Goal: Task Accomplishment & Management: Use online tool/utility

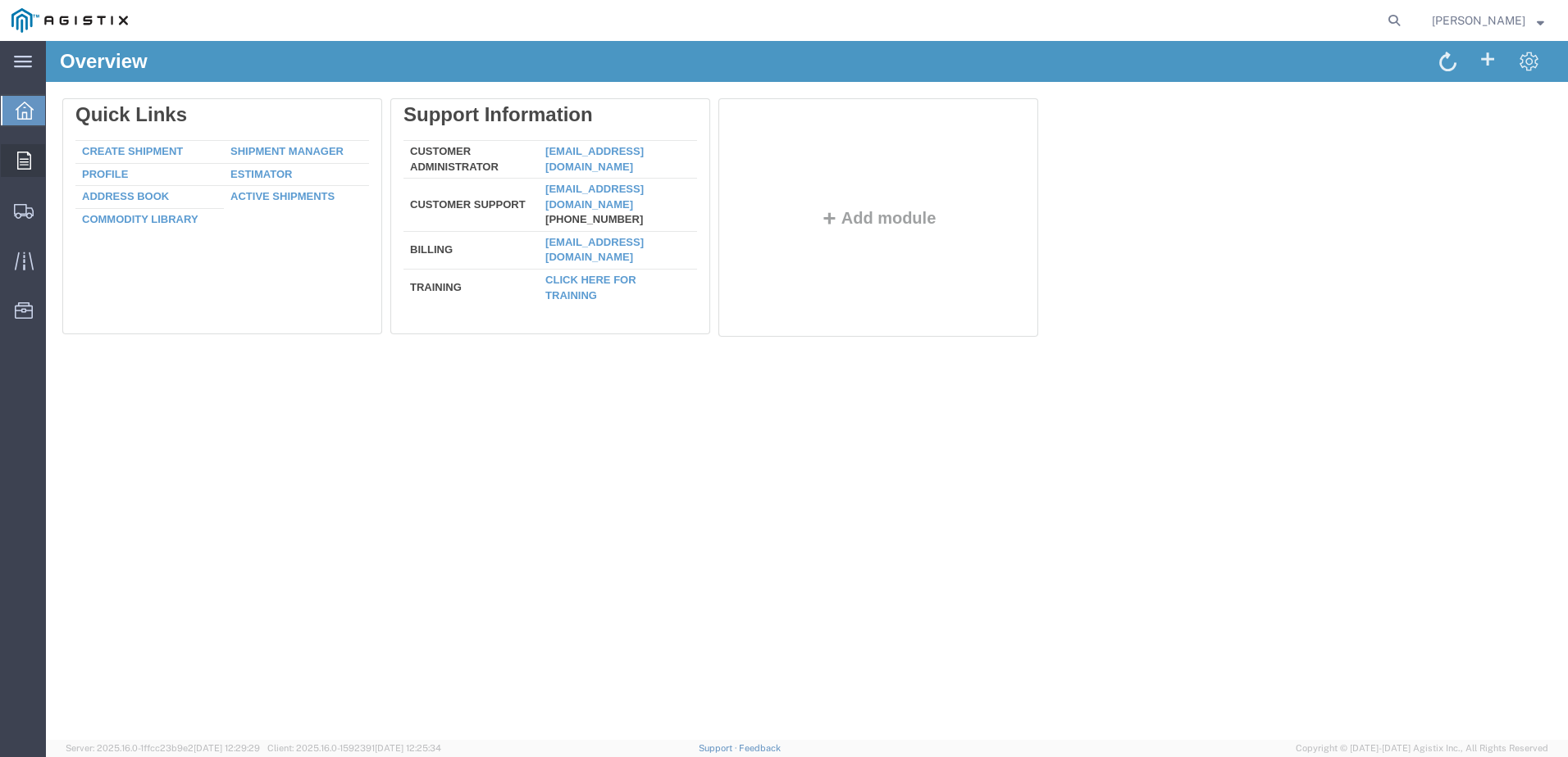
click at [26, 160] on icon at bounding box center [24, 160] width 14 height 18
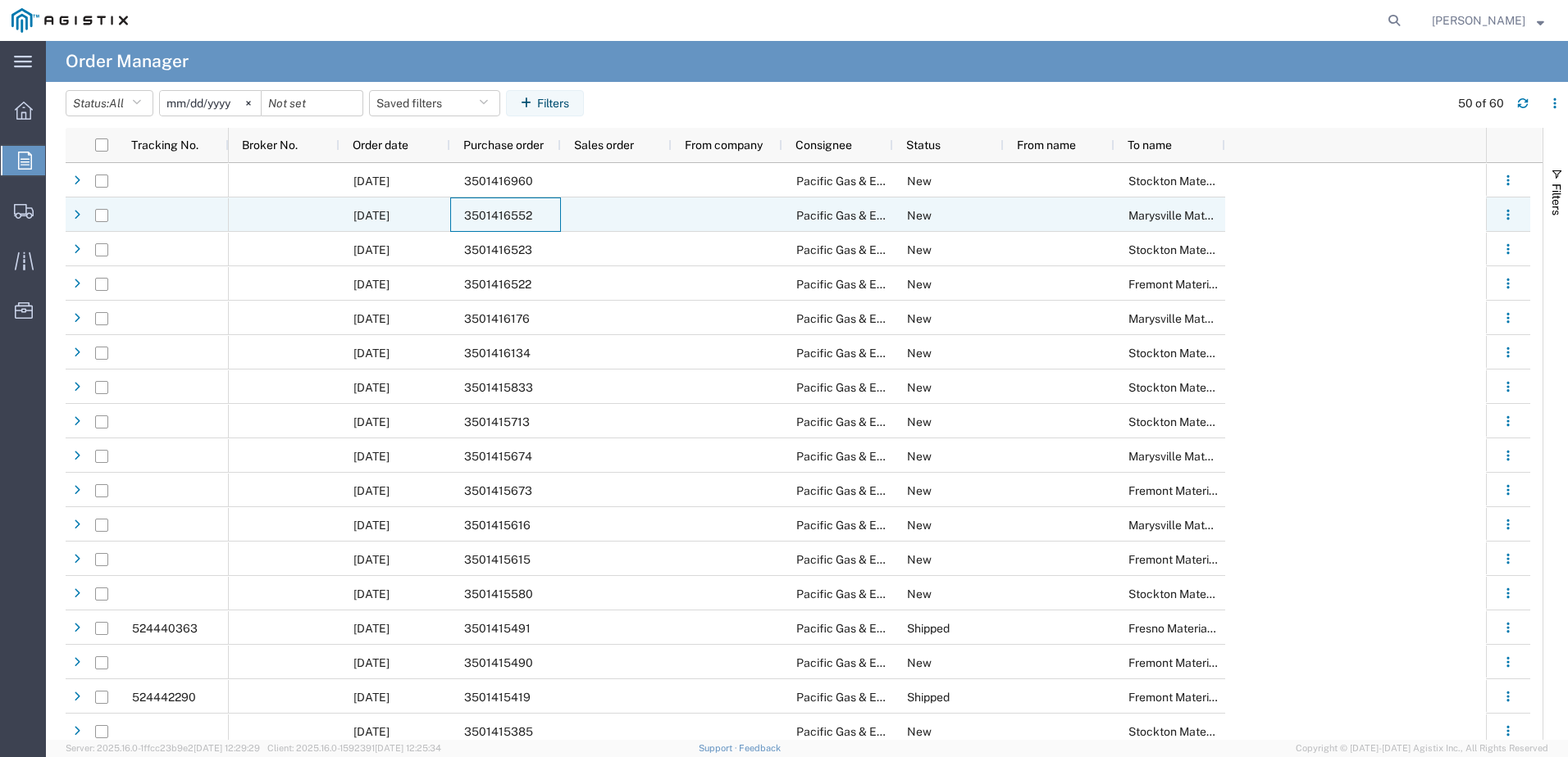
click at [493, 210] on span "3501416552" at bounding box center [498, 216] width 68 height 13
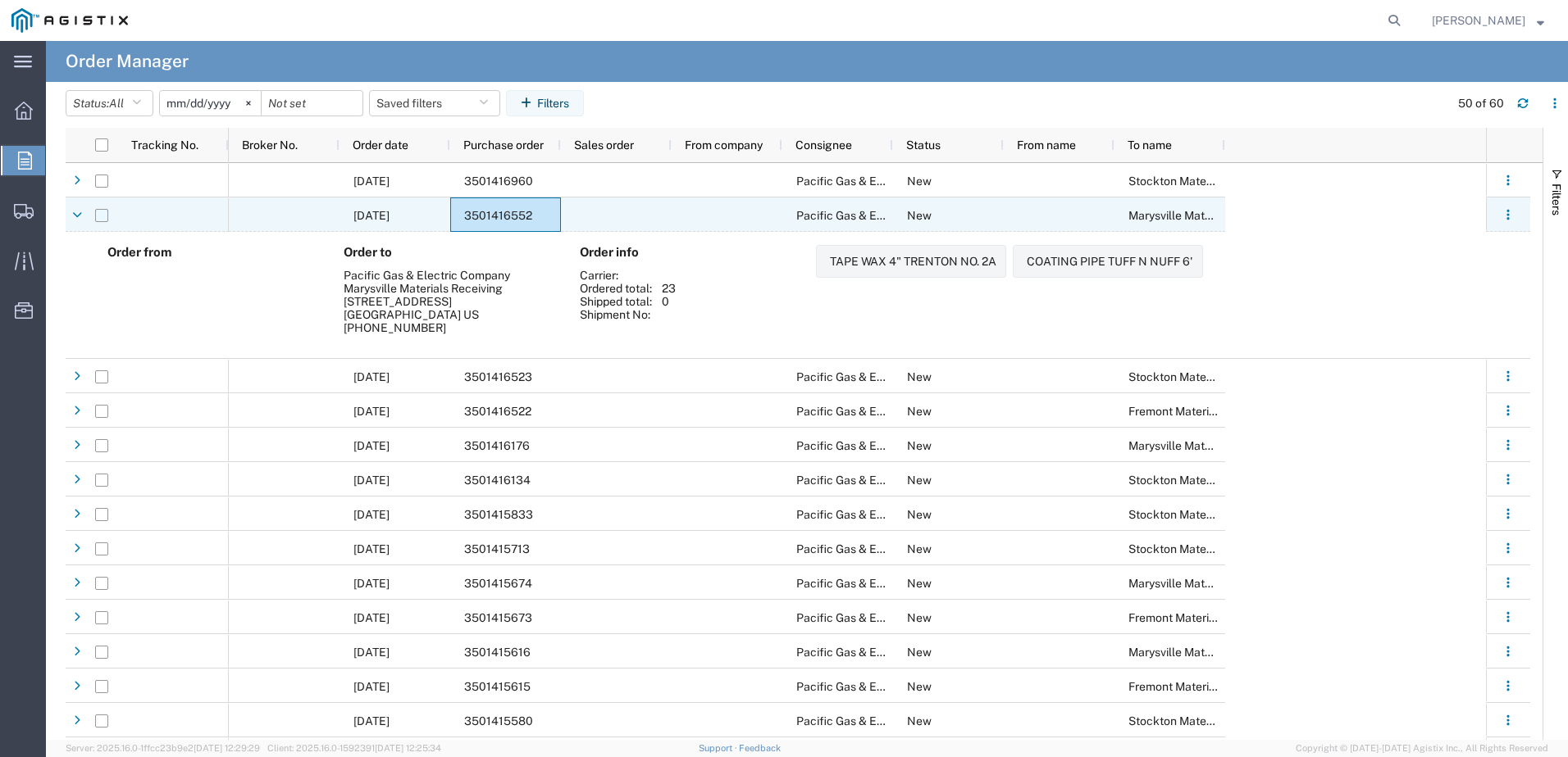
click at [105, 217] on input "Press Space to toggle row selection (unchecked)" at bounding box center [102, 216] width 13 height 13
checkbox input "true"
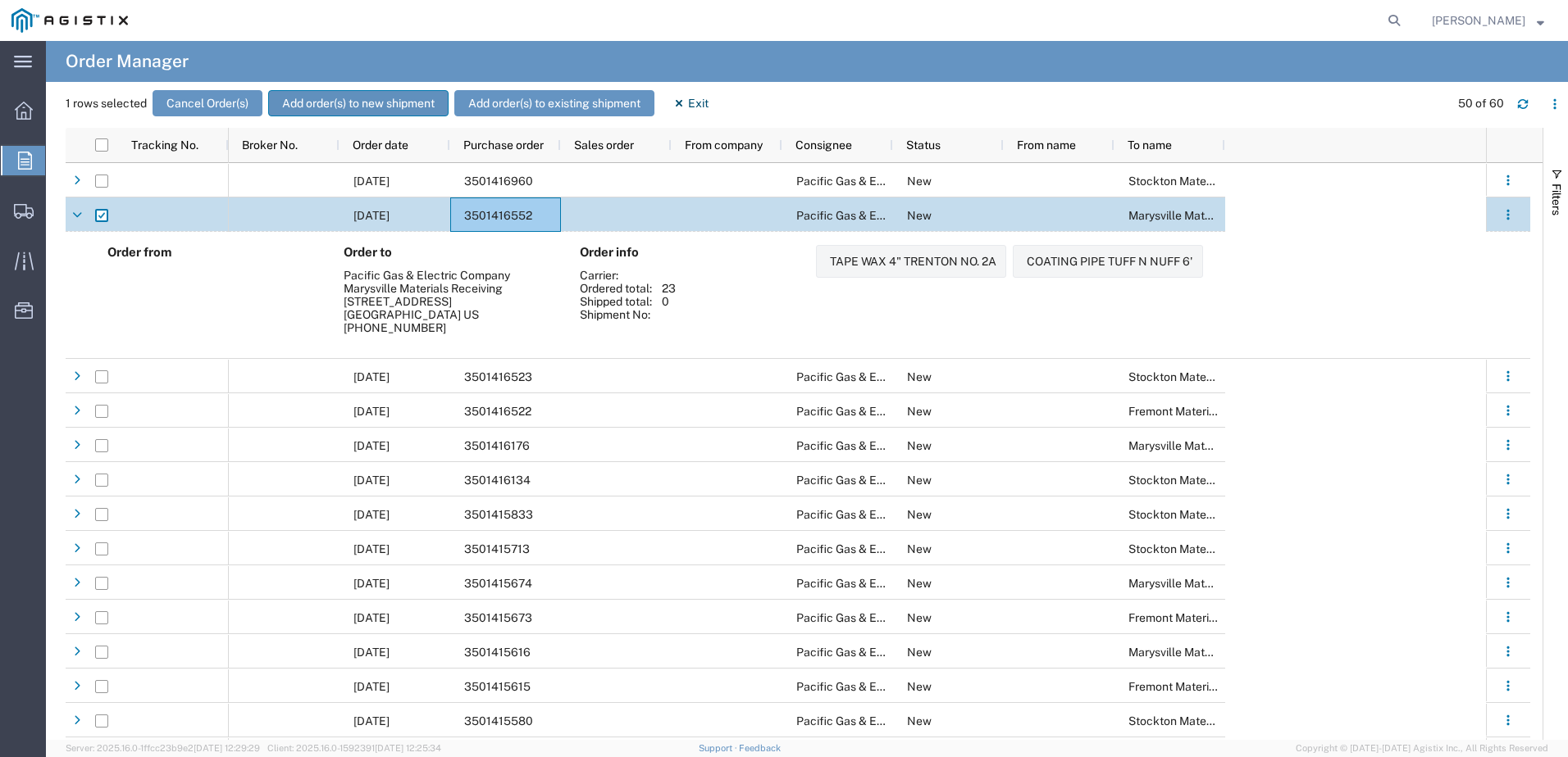
click at [304, 104] on button "Add order(s) to new shipment" at bounding box center [357, 104] width 180 height 26
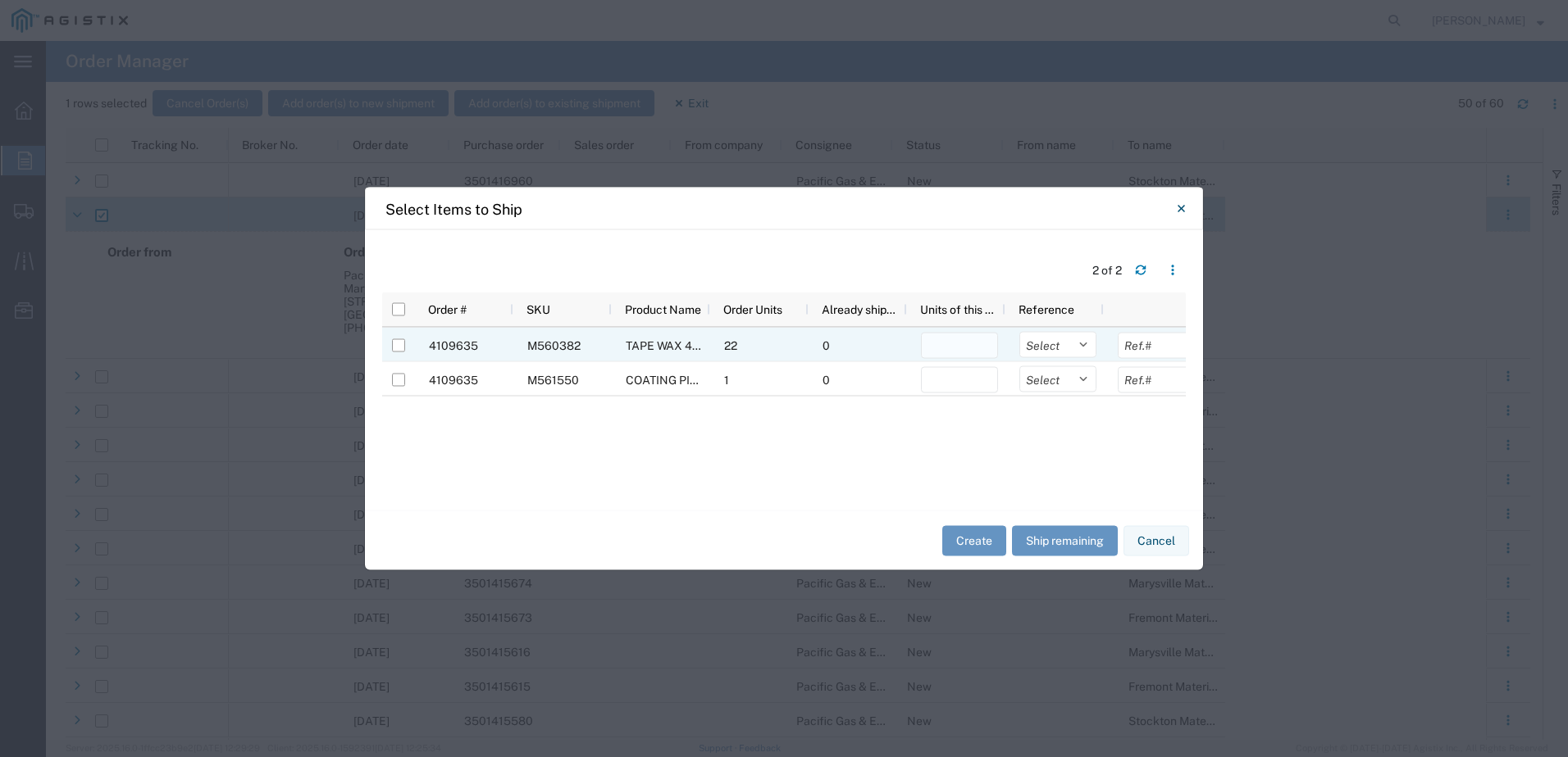
click at [971, 340] on input "number" at bounding box center [959, 346] width 77 height 26
type input "1"
click at [1088, 349] on select "Select Purchase Order Delivery Number" at bounding box center [1058, 345] width 77 height 26
select select "PURCHORD"
click at [1019, 332] on select "Select Purchase Order Delivery Number" at bounding box center [1058, 345] width 77 height 26
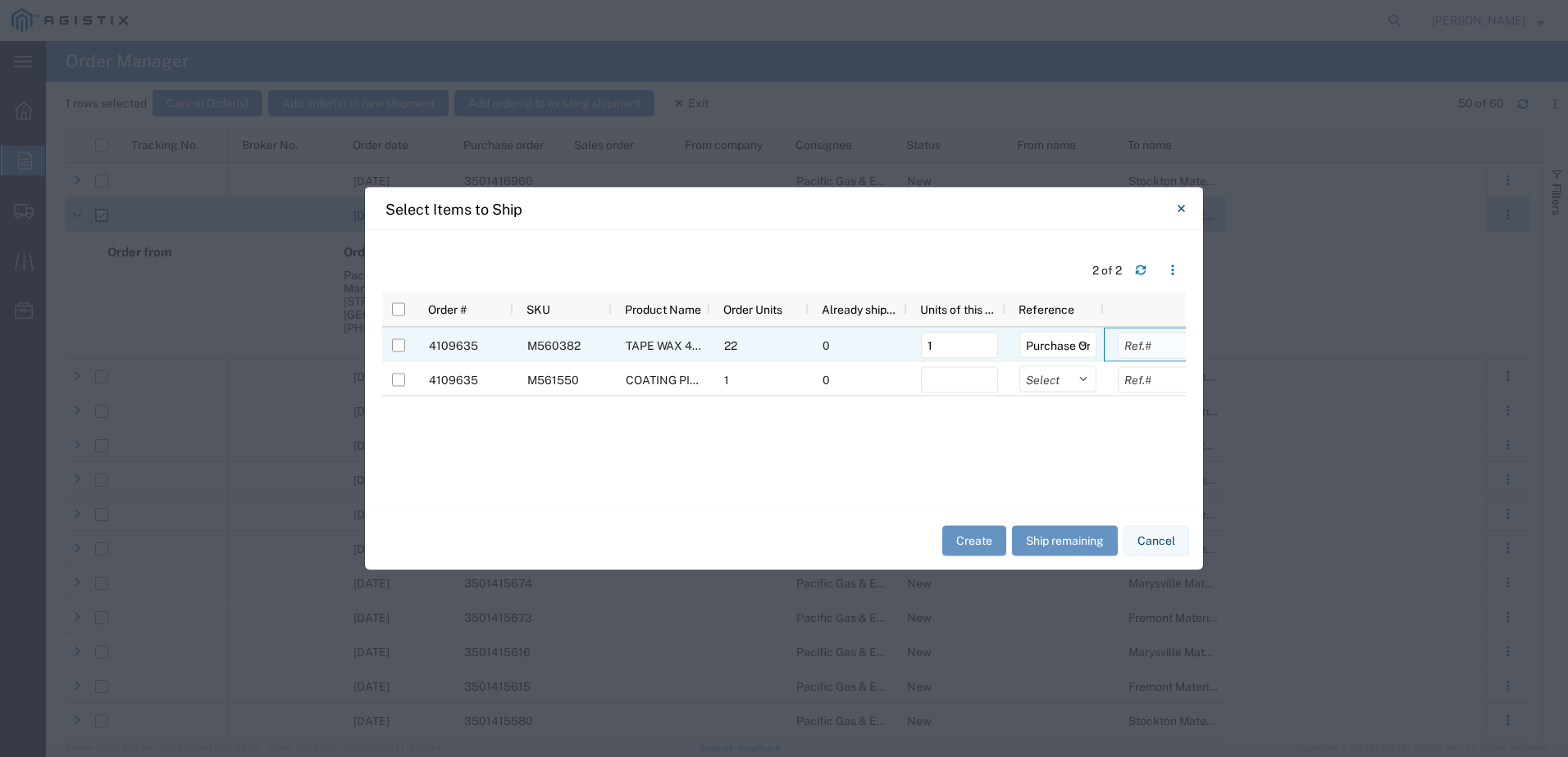
click at [1140, 349] on input "text" at bounding box center [1156, 346] width 77 height 26
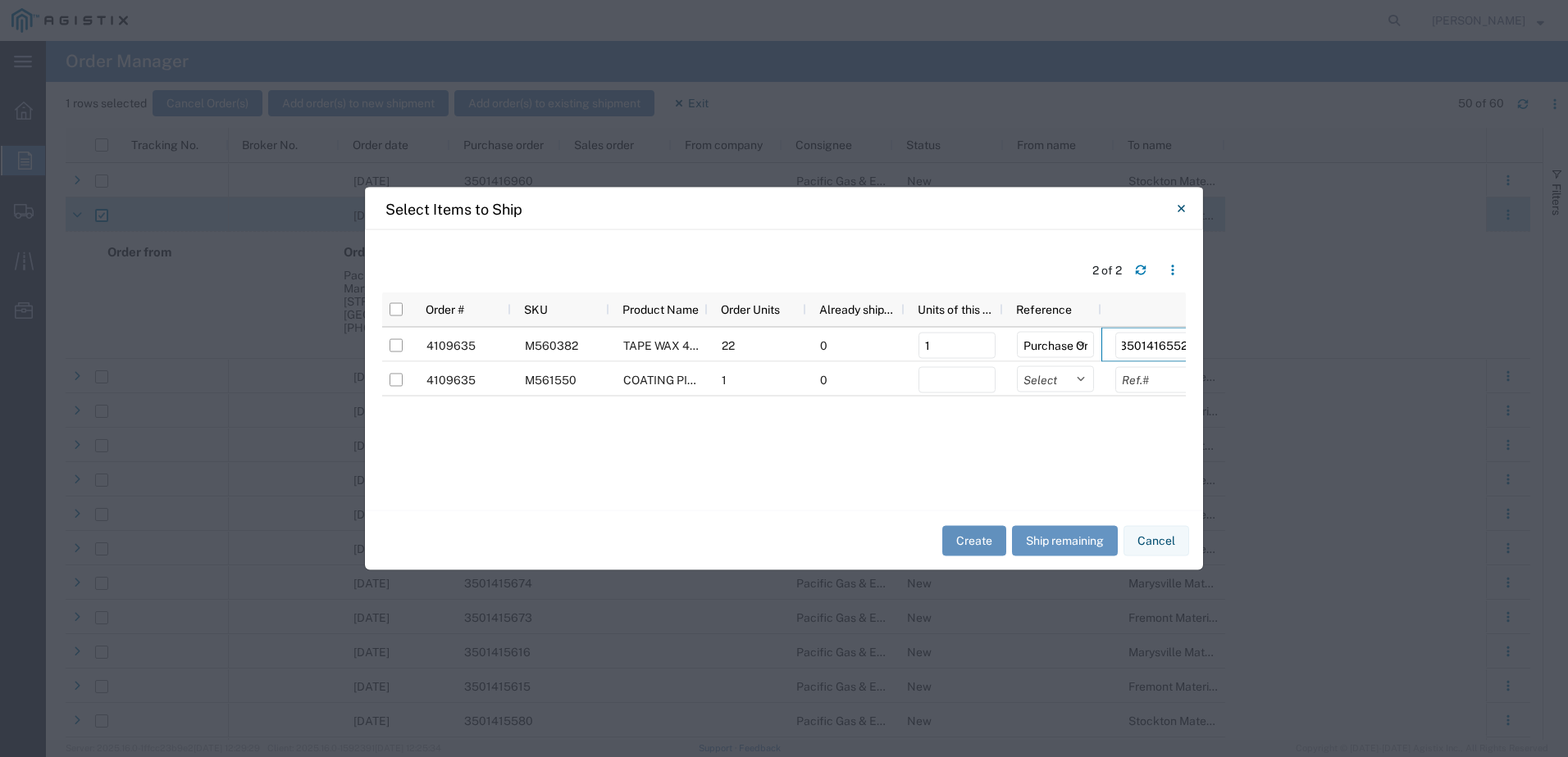
type input "3501416552"
click at [985, 537] on button "Create" at bounding box center [974, 540] width 64 height 30
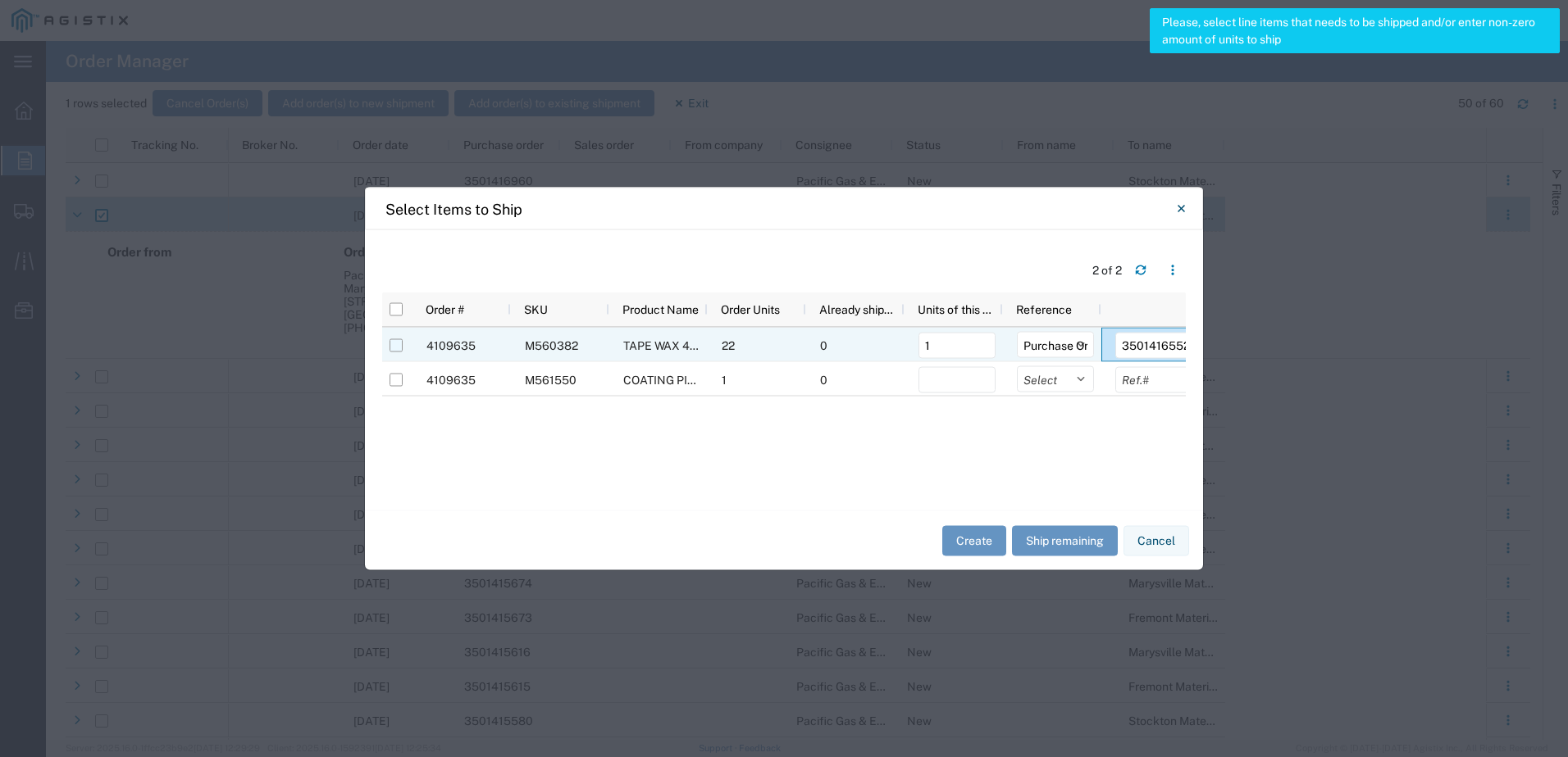
drag, startPoint x: 394, startPoint y: 349, endPoint x: 407, endPoint y: 349, distance: 13.0
click at [395, 349] on input "Press Space to toggle row selection (unchecked)" at bounding box center [396, 346] width 13 height 13
checkbox input "true"
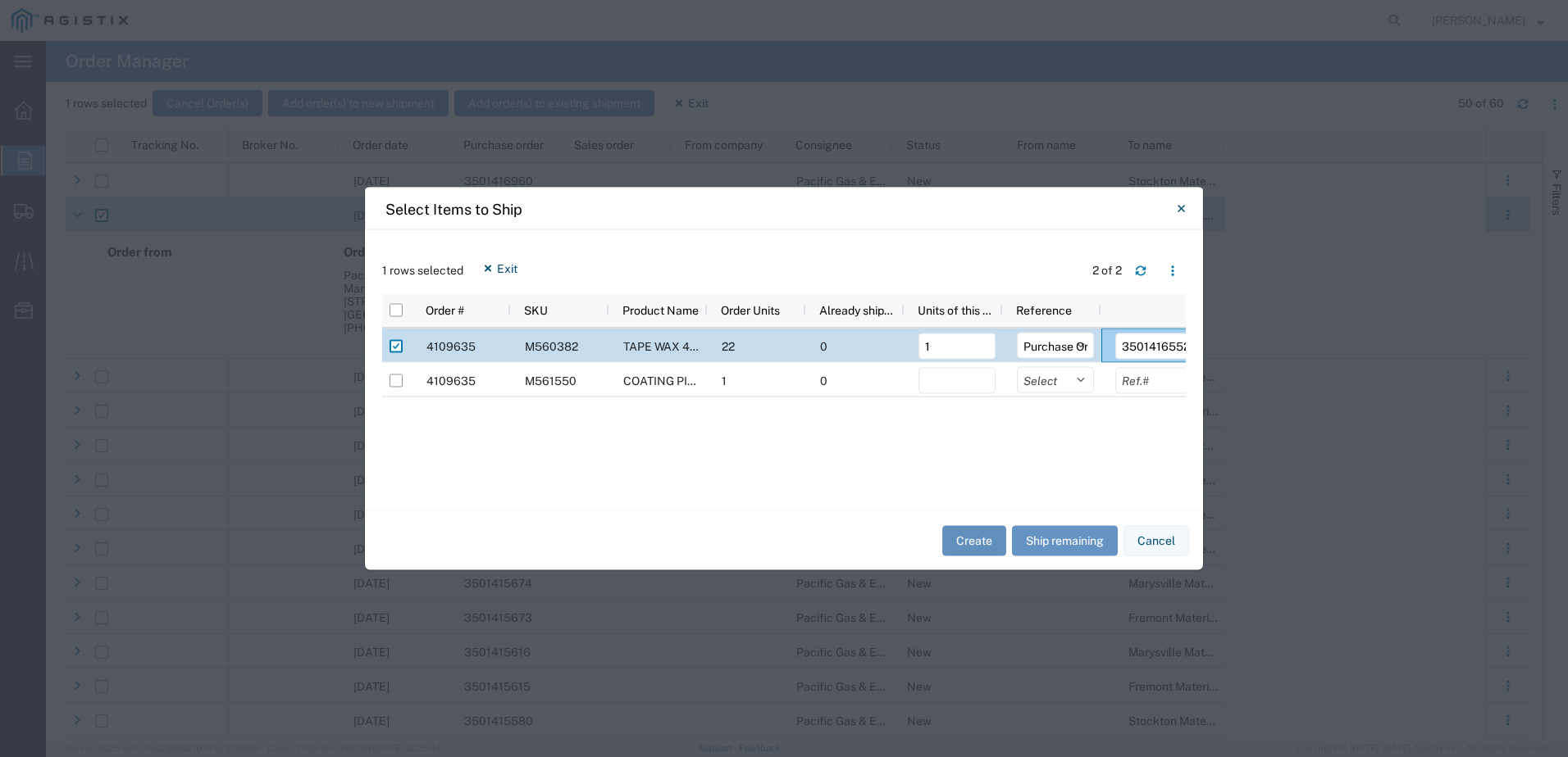
click at [959, 535] on button "Create" at bounding box center [974, 540] width 64 height 30
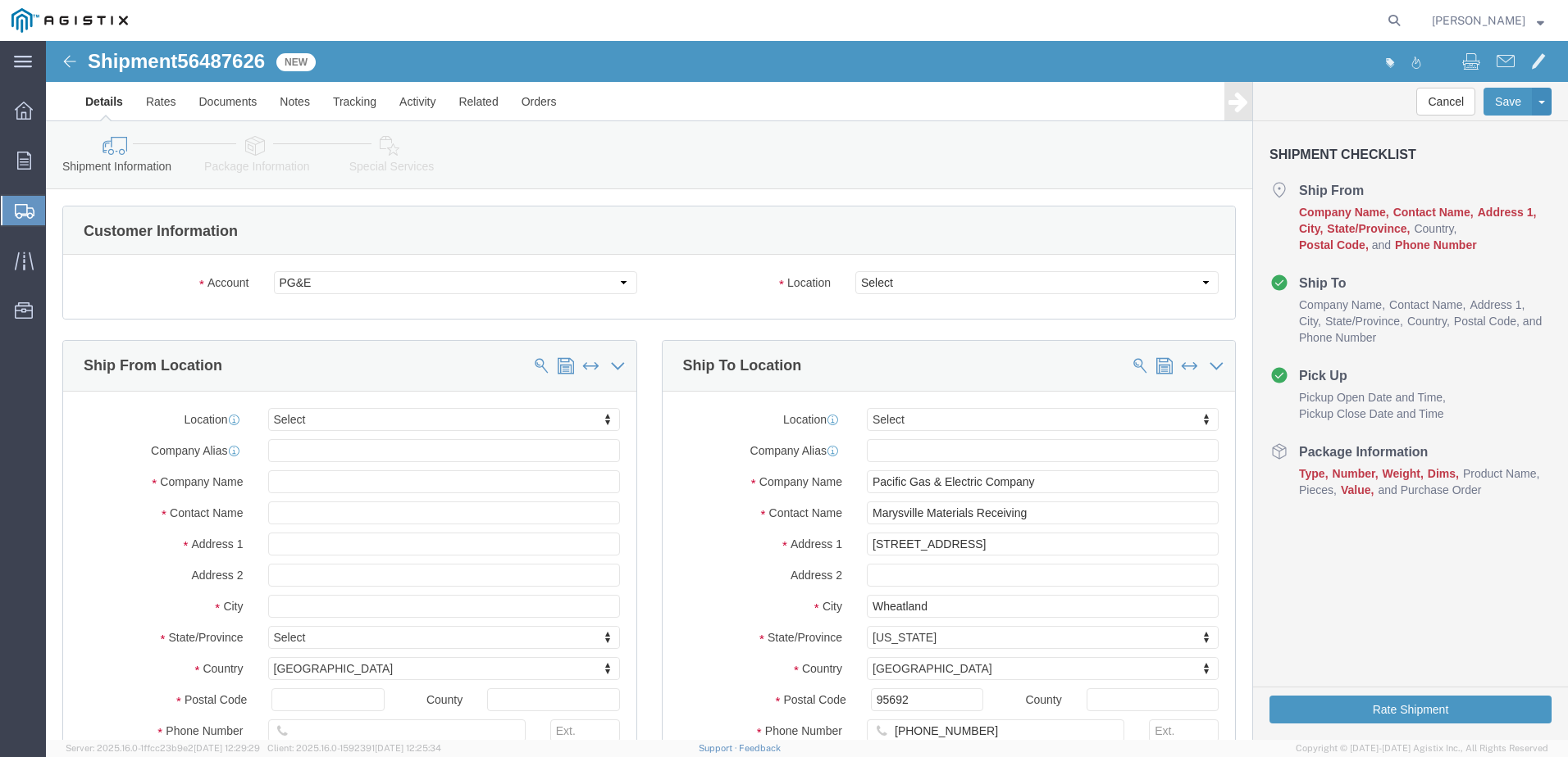
select select
click select "Select All Others [GEOGRAPHIC_DATA] [GEOGRAPHIC_DATA] [GEOGRAPHIC_DATA] [GEOGRA…"
select select "19996"
click select "Select All Others [GEOGRAPHIC_DATA] [GEOGRAPHIC_DATA] [GEOGRAPHIC_DATA] [GEOGRA…"
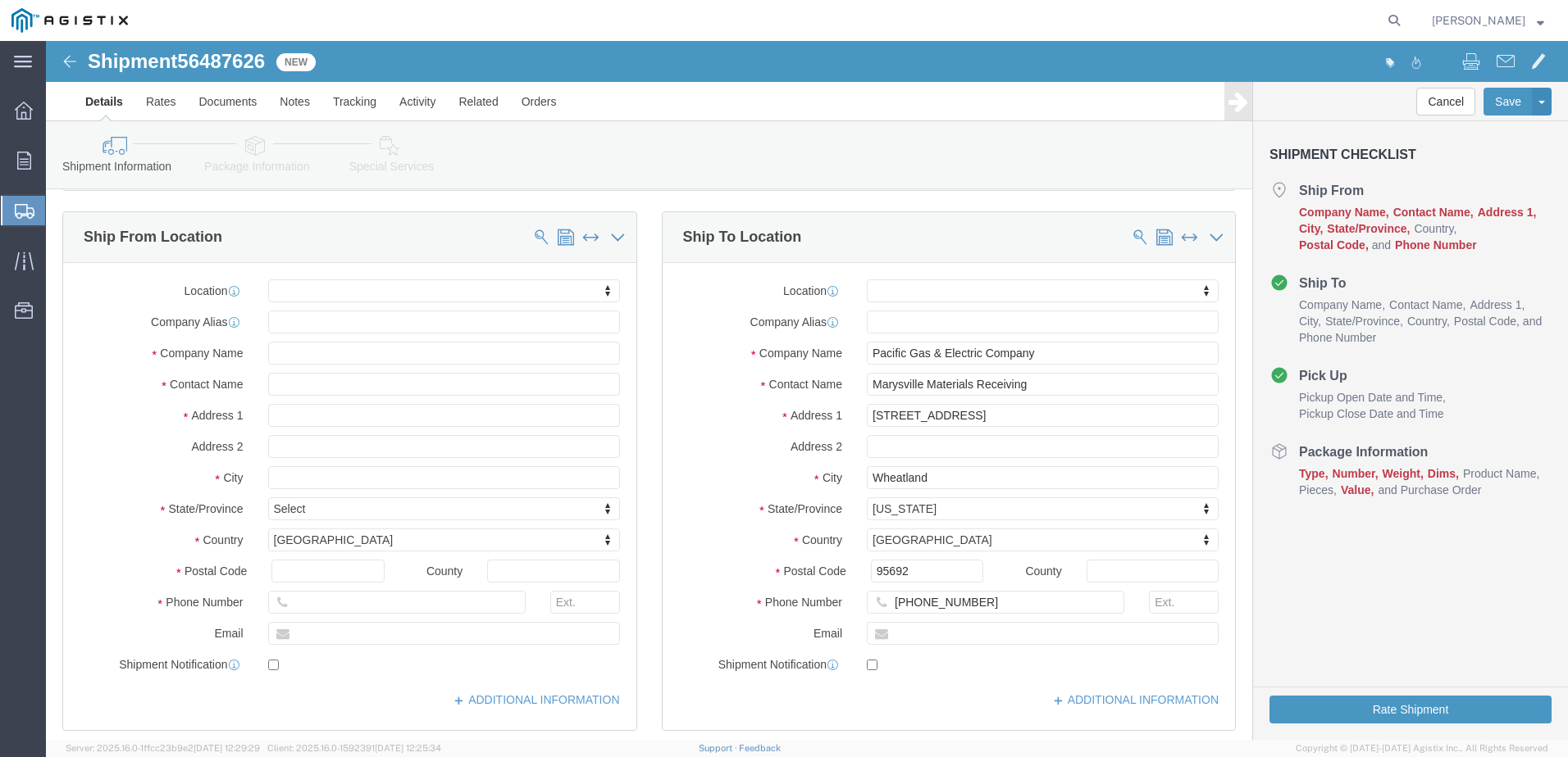
scroll to position [164, 0]
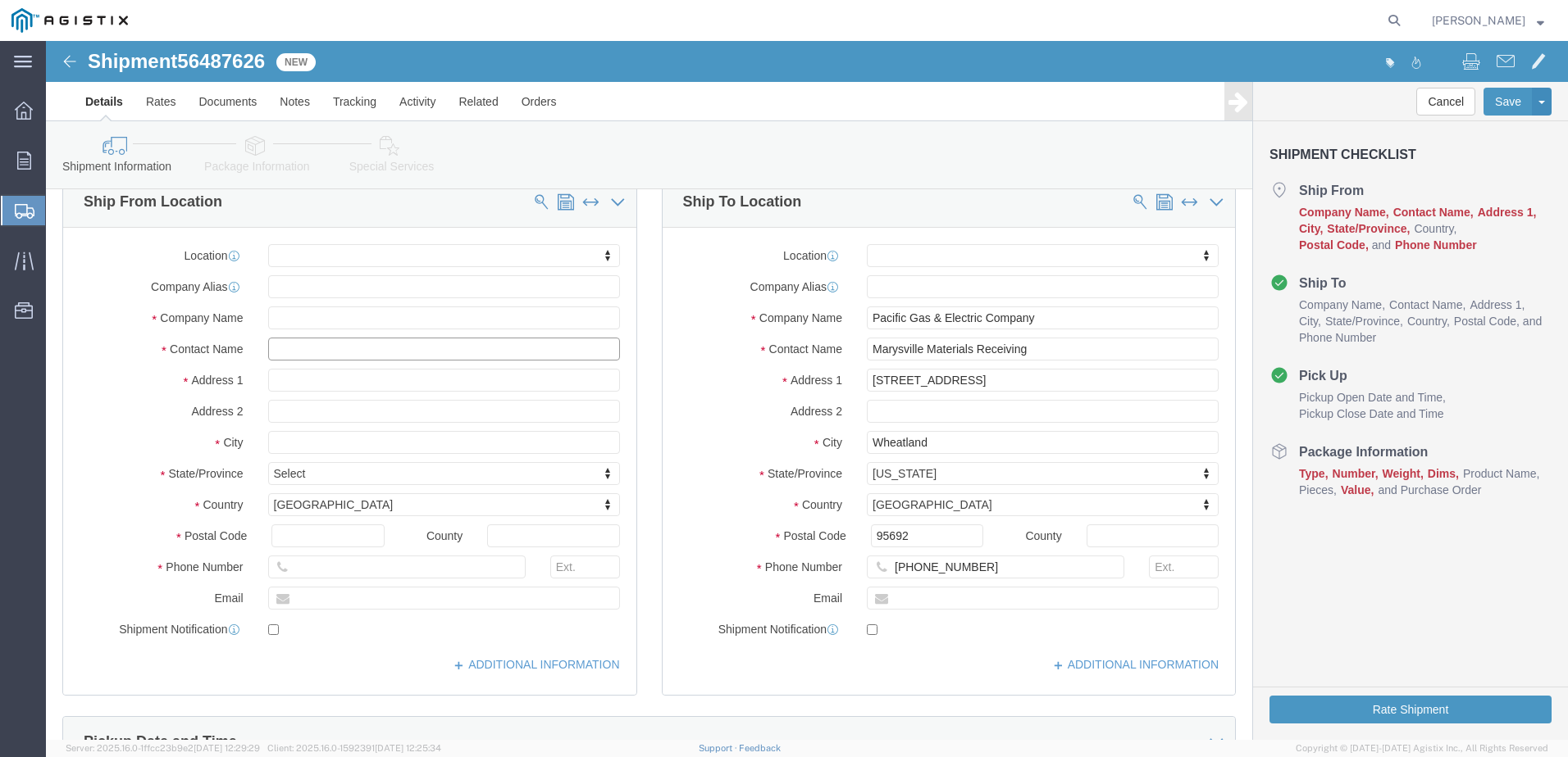
click input "text"
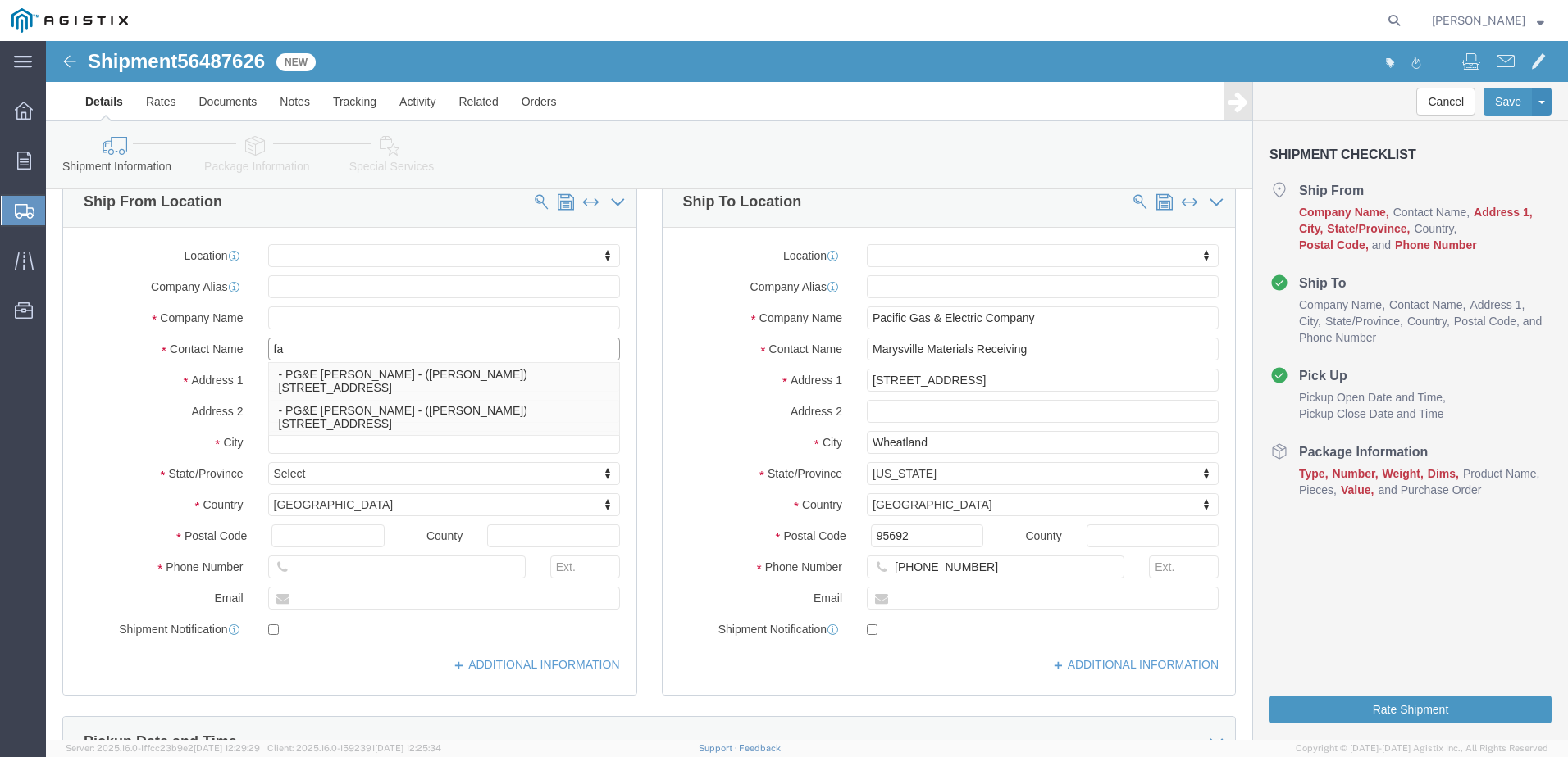
type input "f"
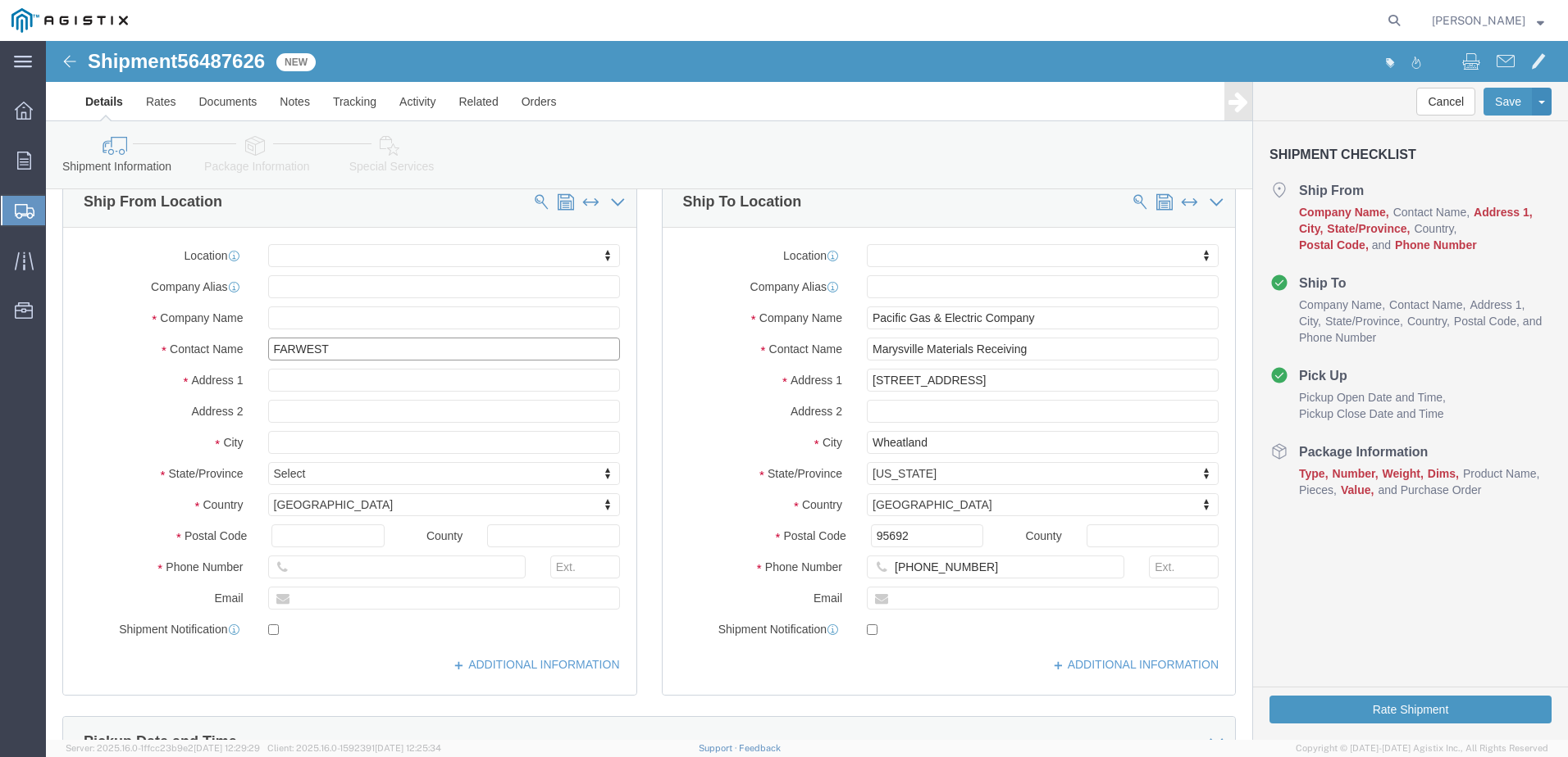
type input "FARWEST"
click input "text"
click input "FARWEST"
drag, startPoint x: 307, startPoint y: 310, endPoint x: 212, endPoint y: 310, distance: 95.0
click div "FARWEST fa"
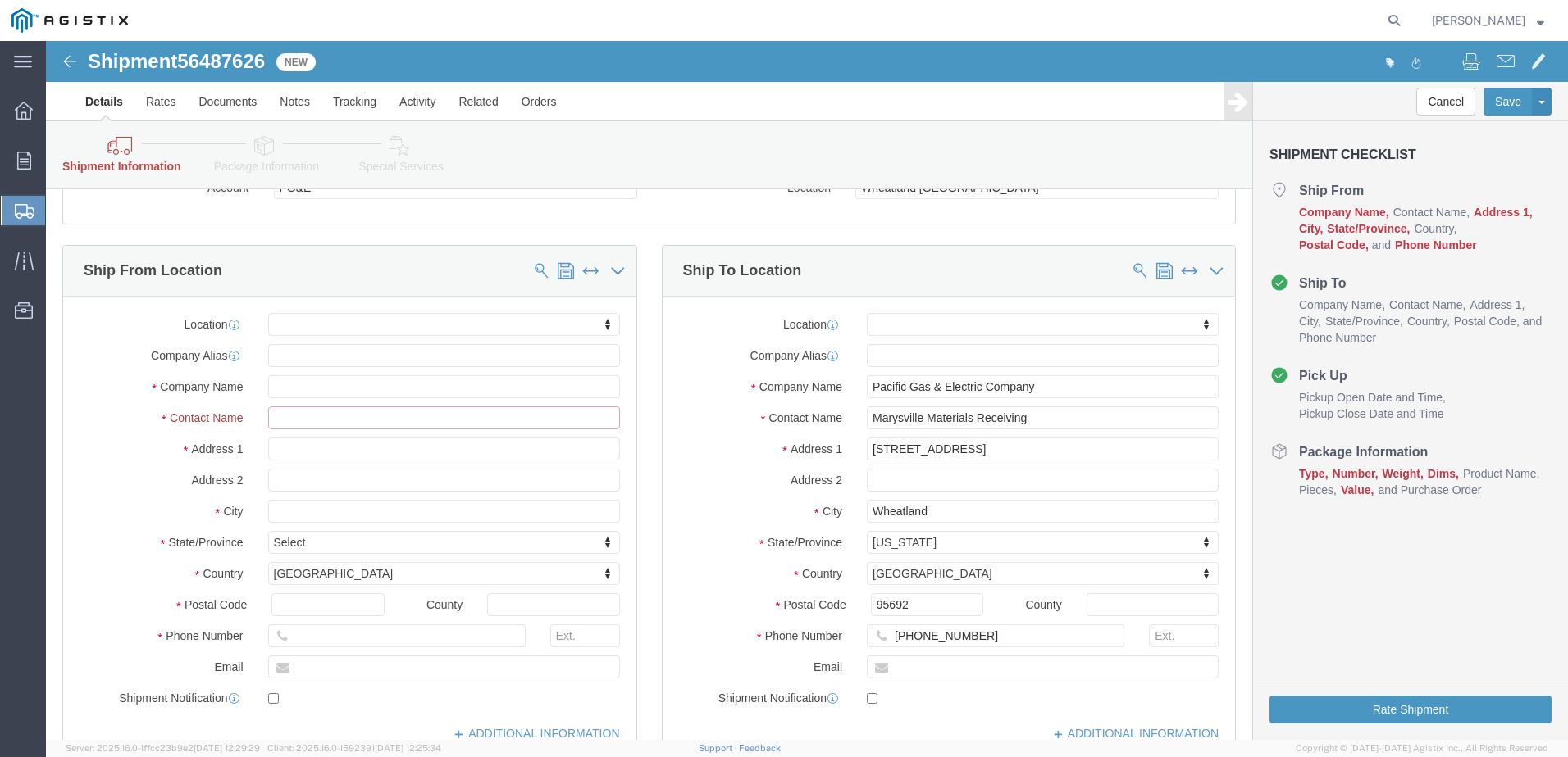
scroll to position [233, 0]
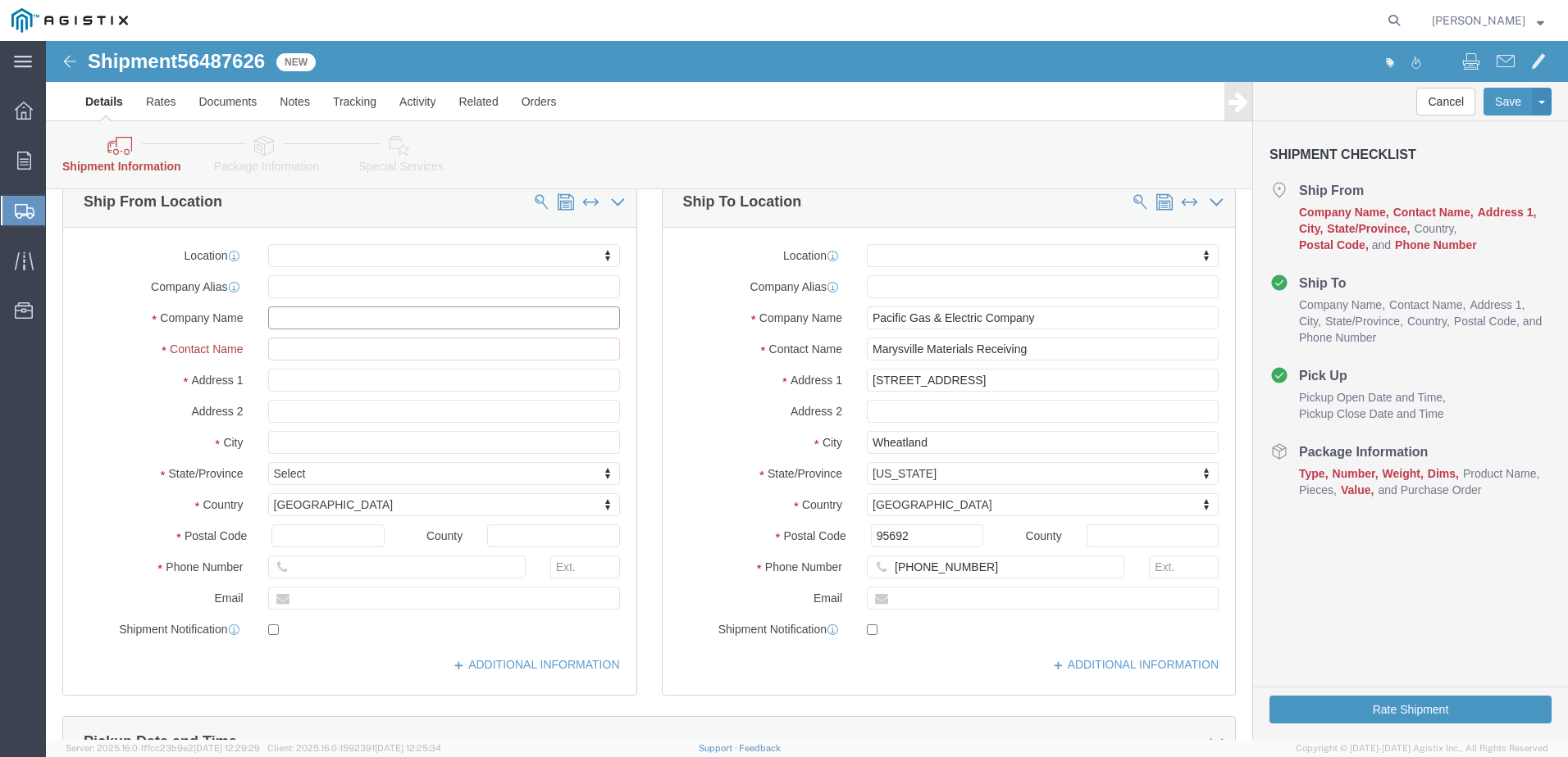
click input "text"
type input "FARWEST"
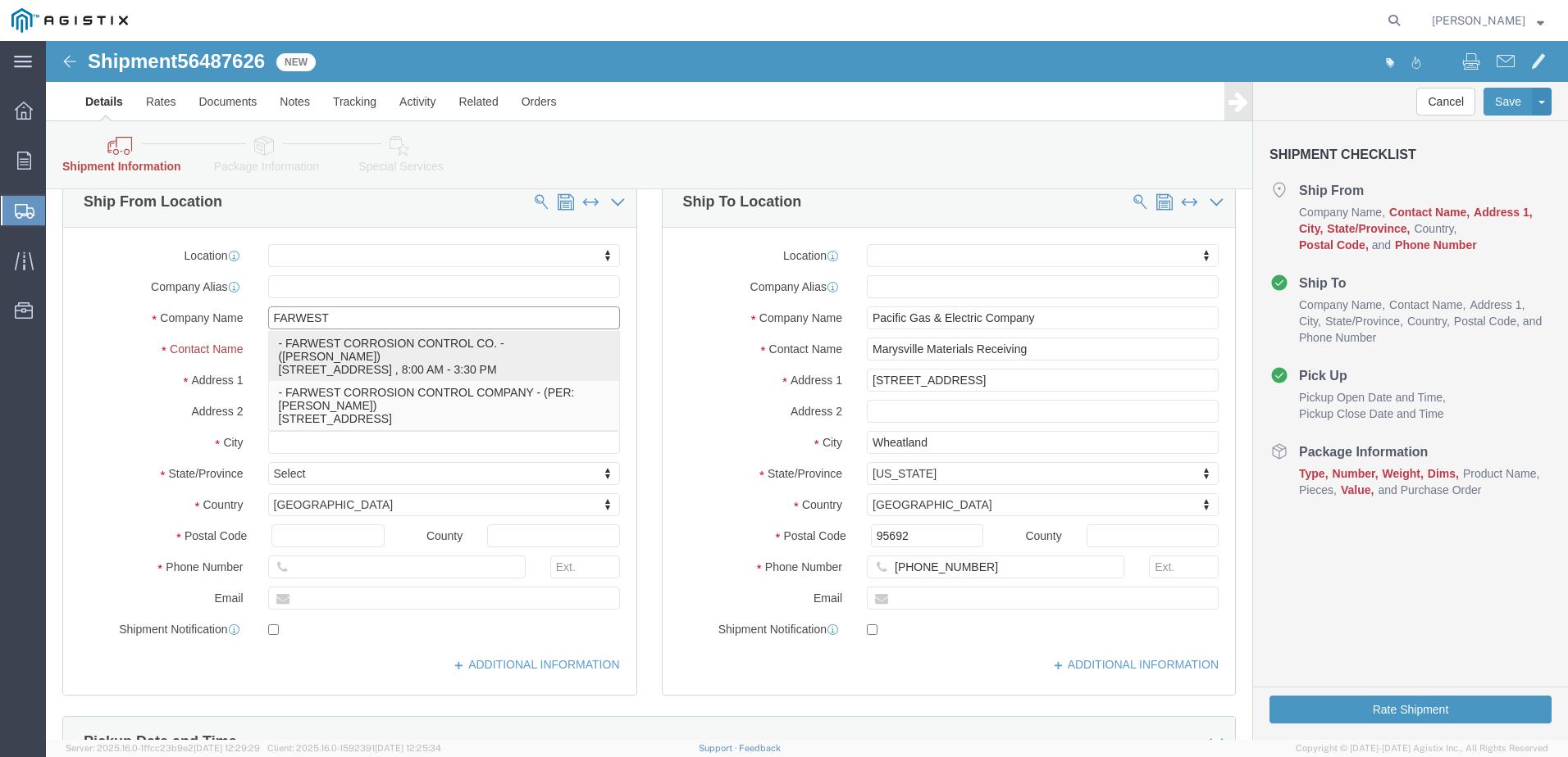
click p "- FARWEST CORROSION CONTROL CO. - ([PERSON_NAME]) [STREET_ADDRESS] , 8:00 AM - …"
select select
type input "[STREET_ADDRESS]"
type input "90241"
type input "[PHONE_NUMBER]"
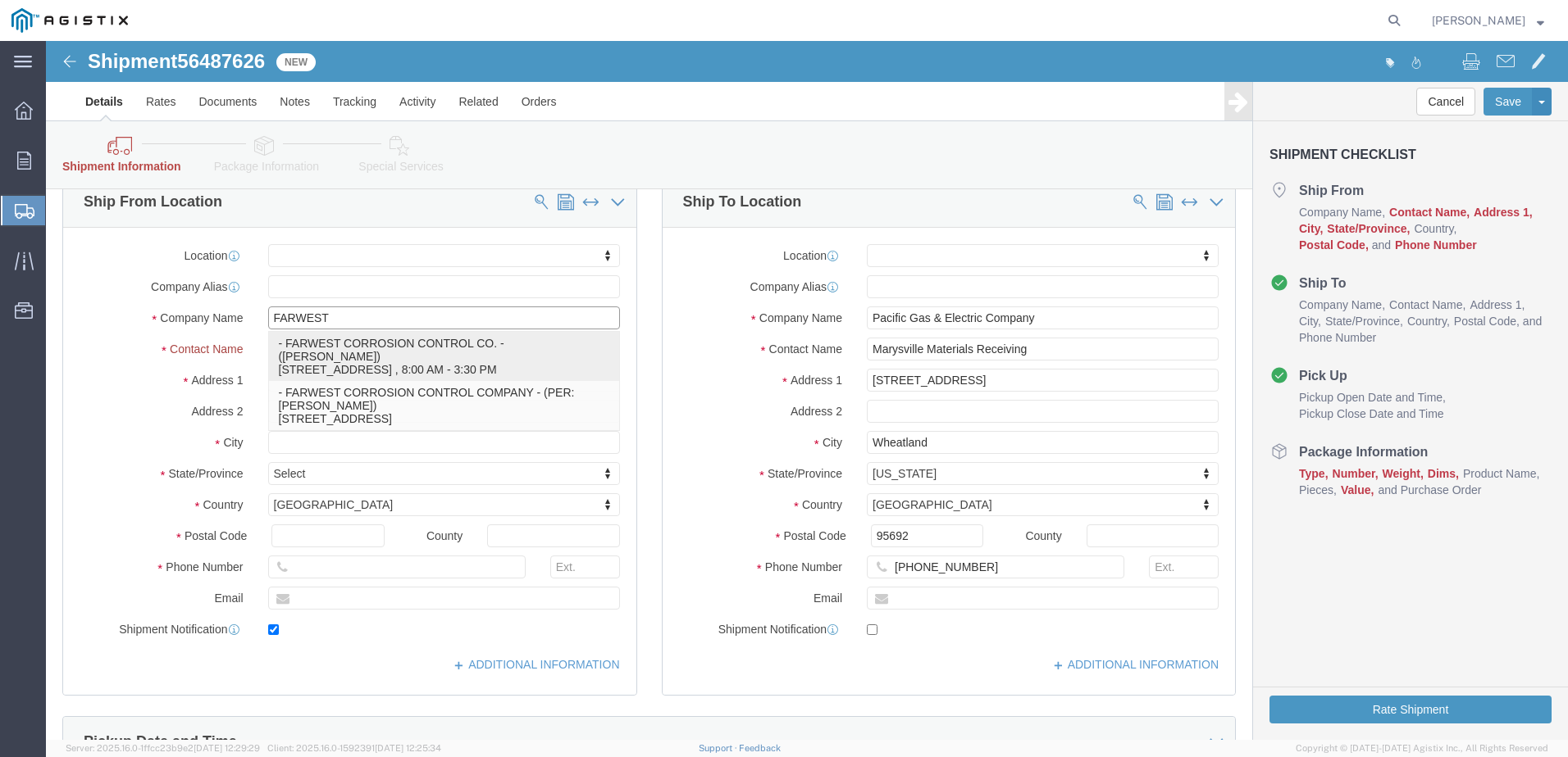
type input "[EMAIL_ADDRESS][DOMAIN_NAME]"
checkbox input "true"
type input "FARWEST CORROSION CONTROL CO."
type input "[PERSON_NAME]"
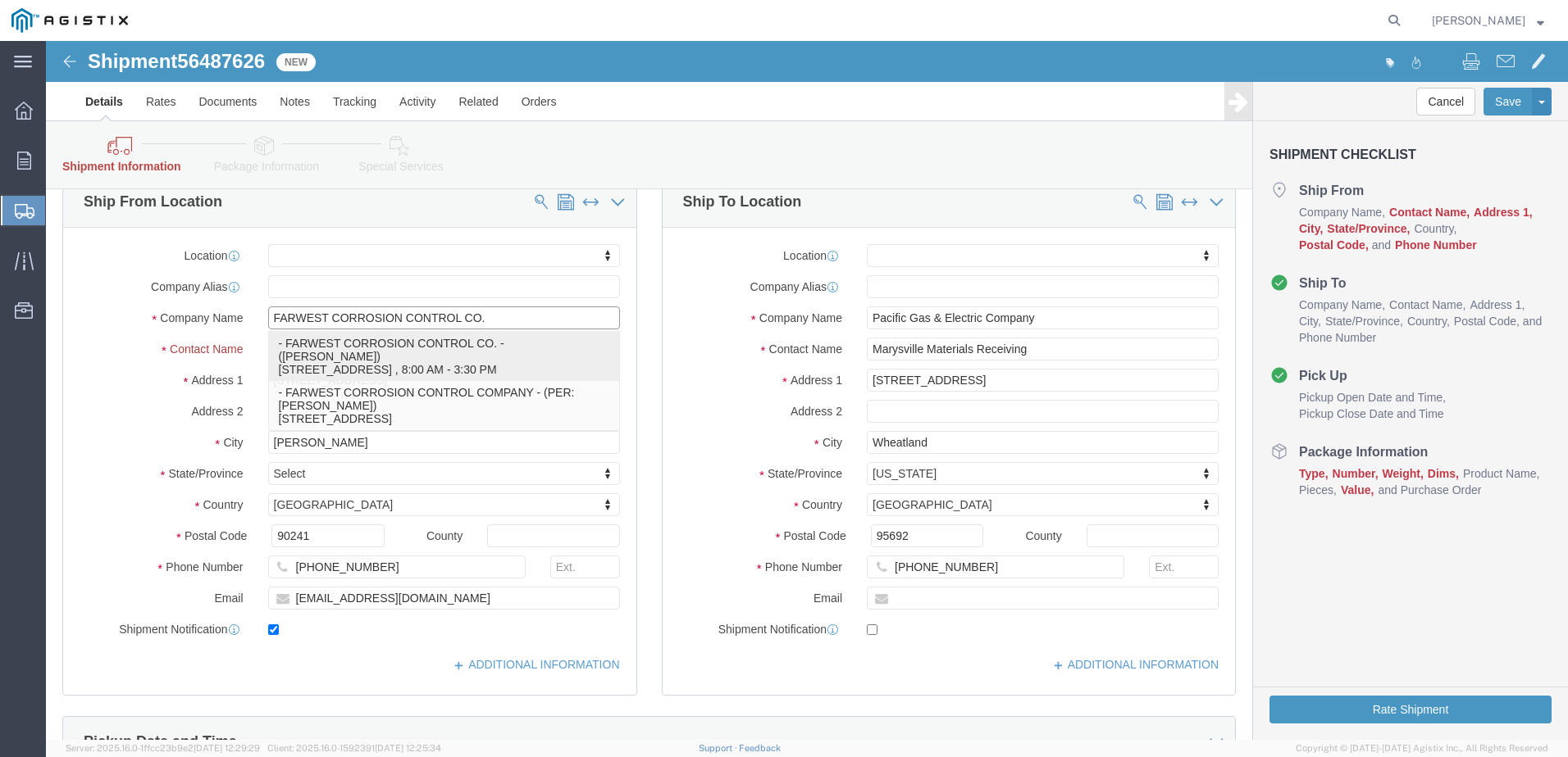
select select "CA"
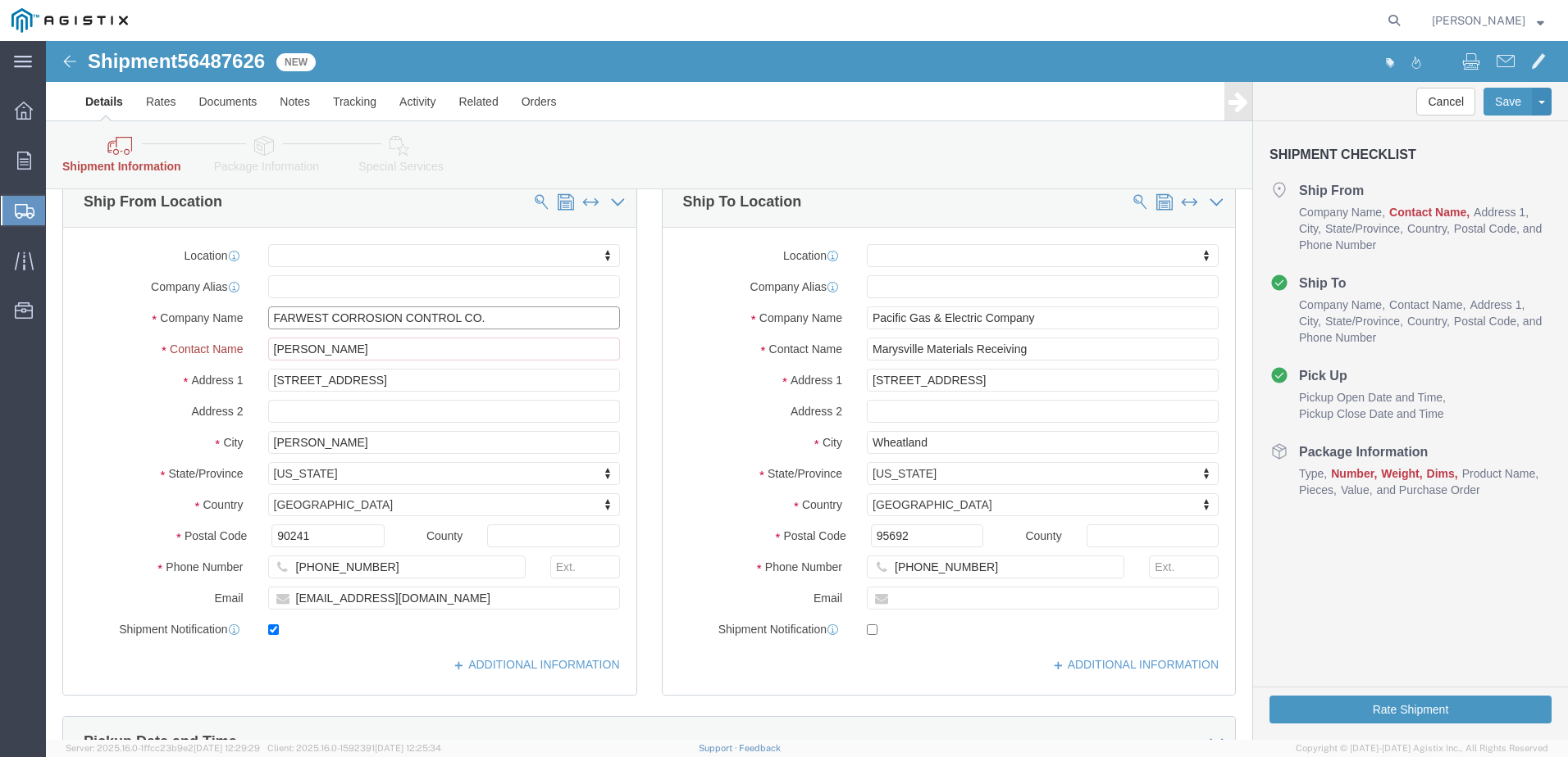
type input "FARWEST CORROSION CONTROL CO."
drag, startPoint x: 260, startPoint y: 308, endPoint x: 190, endPoint y: 308, distance: 70.0
click div "Contact Name [PERSON_NAME] fa"
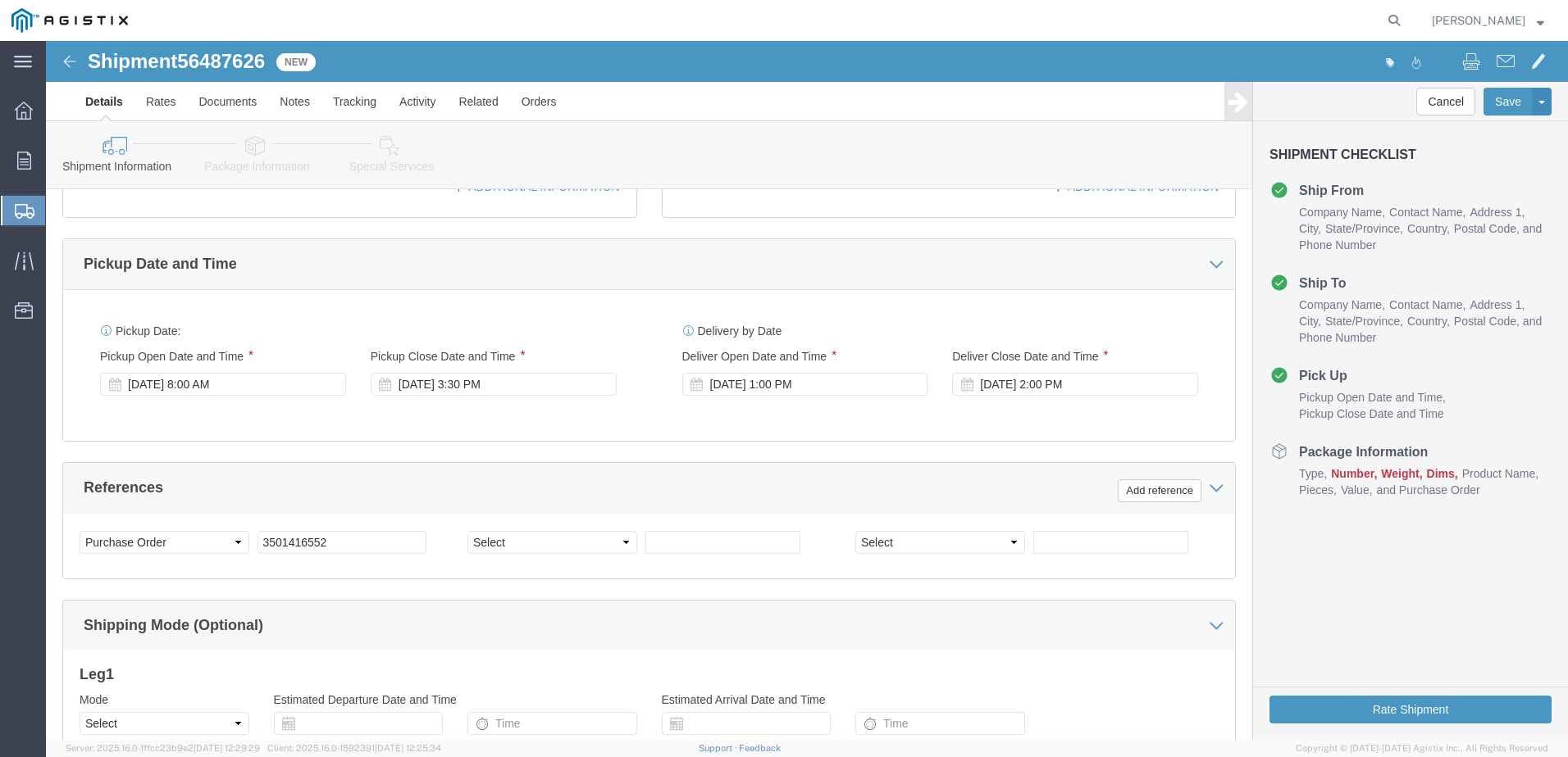
scroll to position [656, 0]
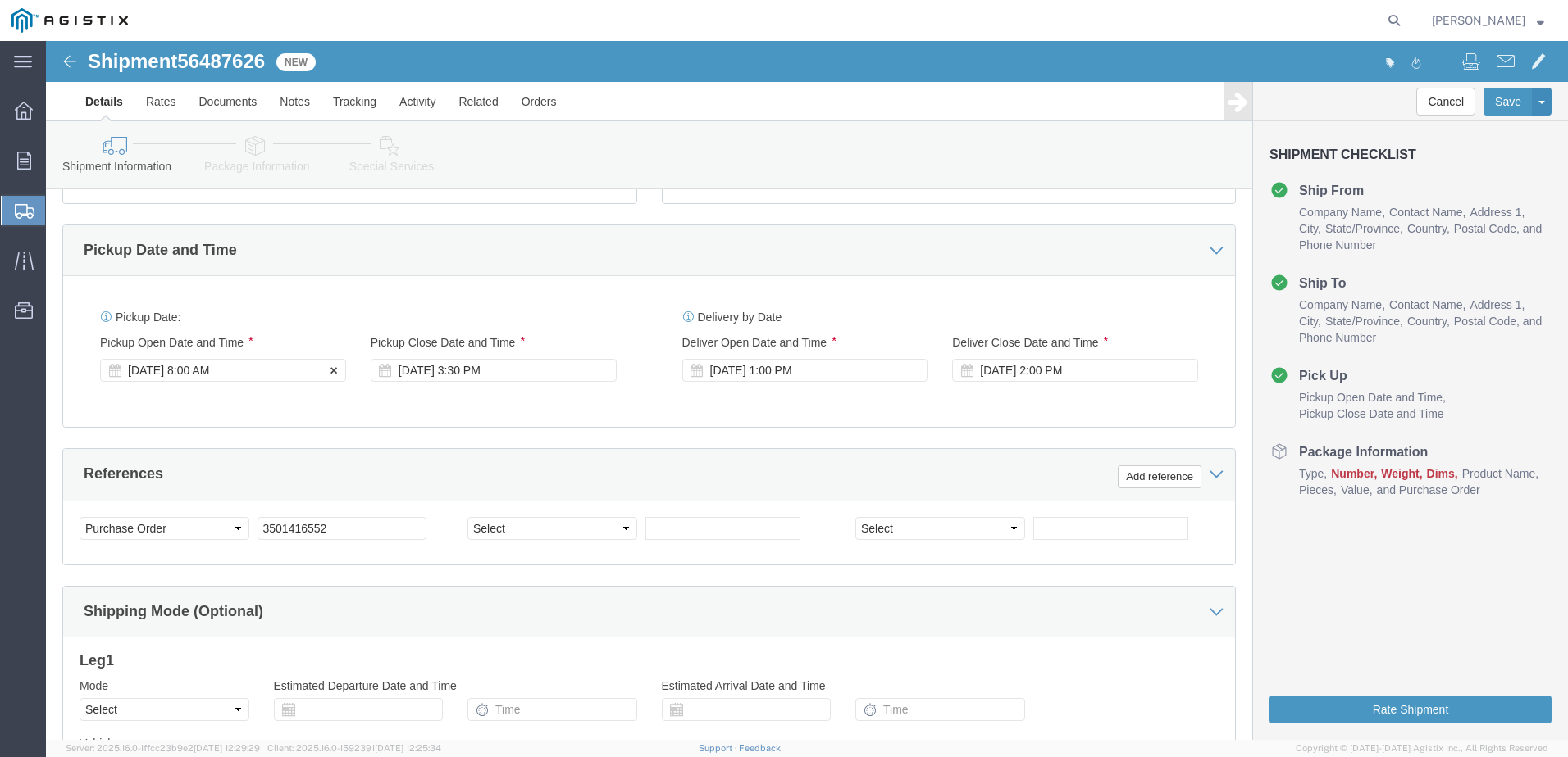
type input "[PERSON_NAME]"
click div "[DATE] 8:00 AM"
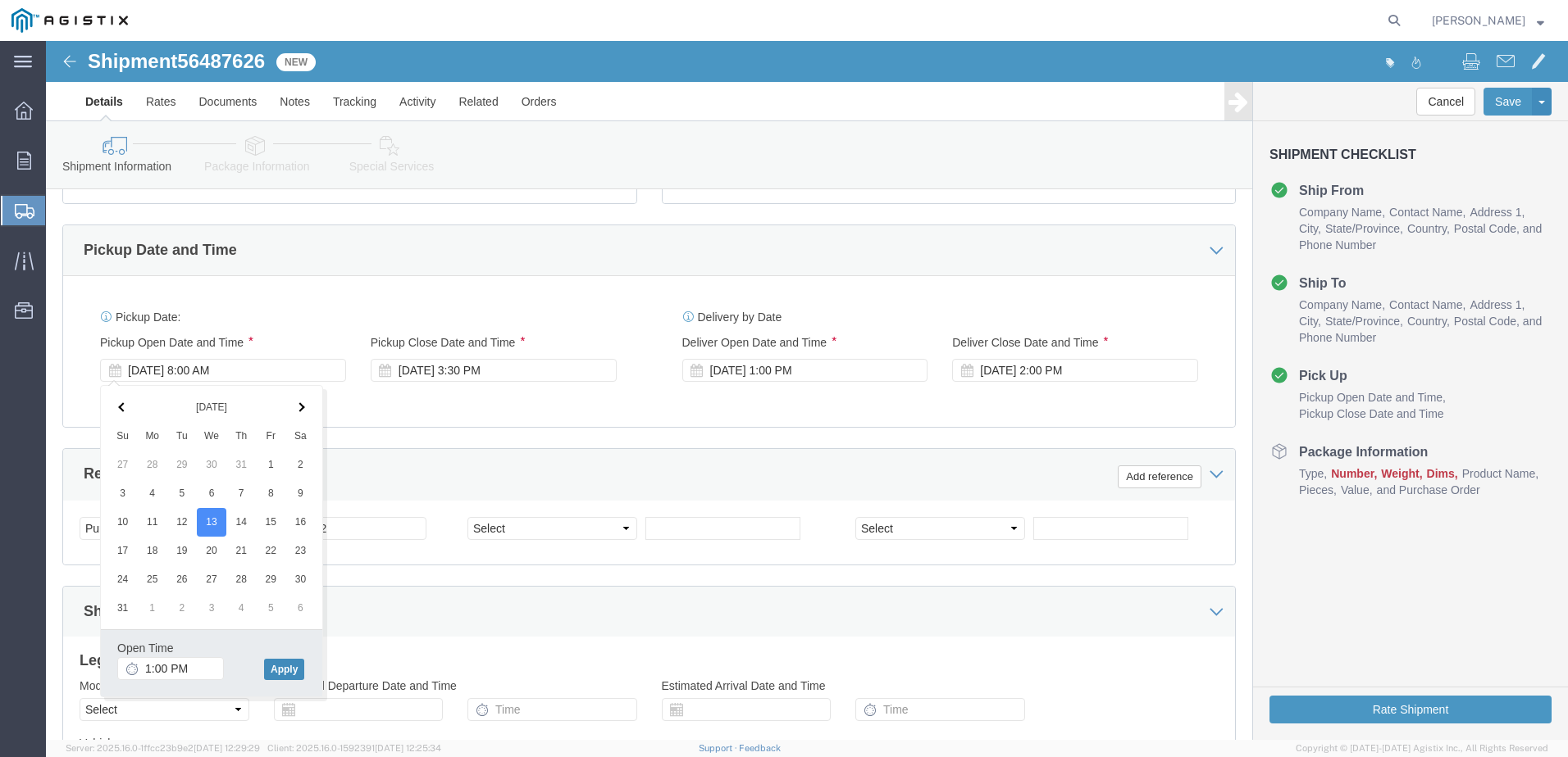
click button "Apply"
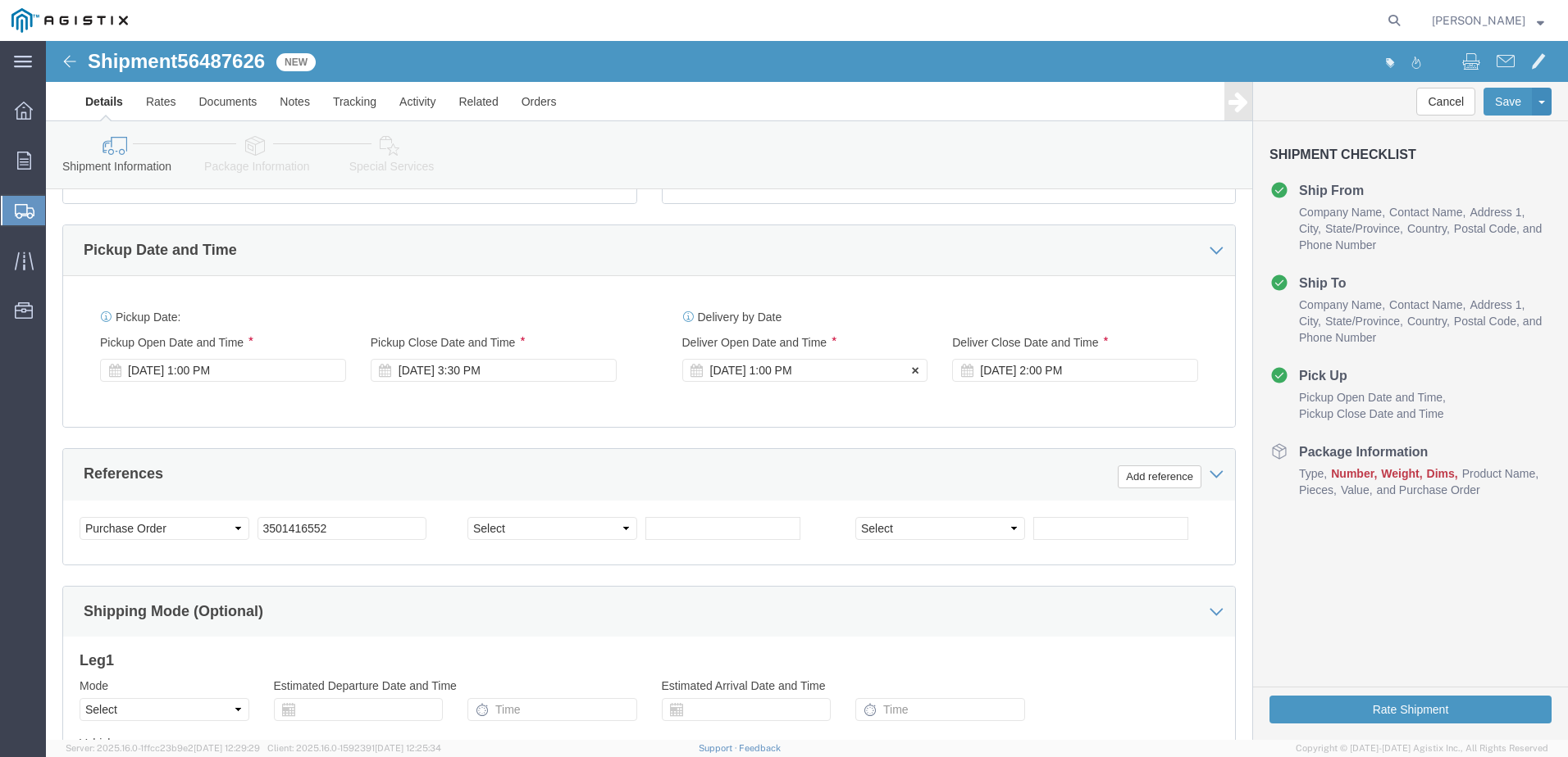
click div "[DATE] 1:00 PM"
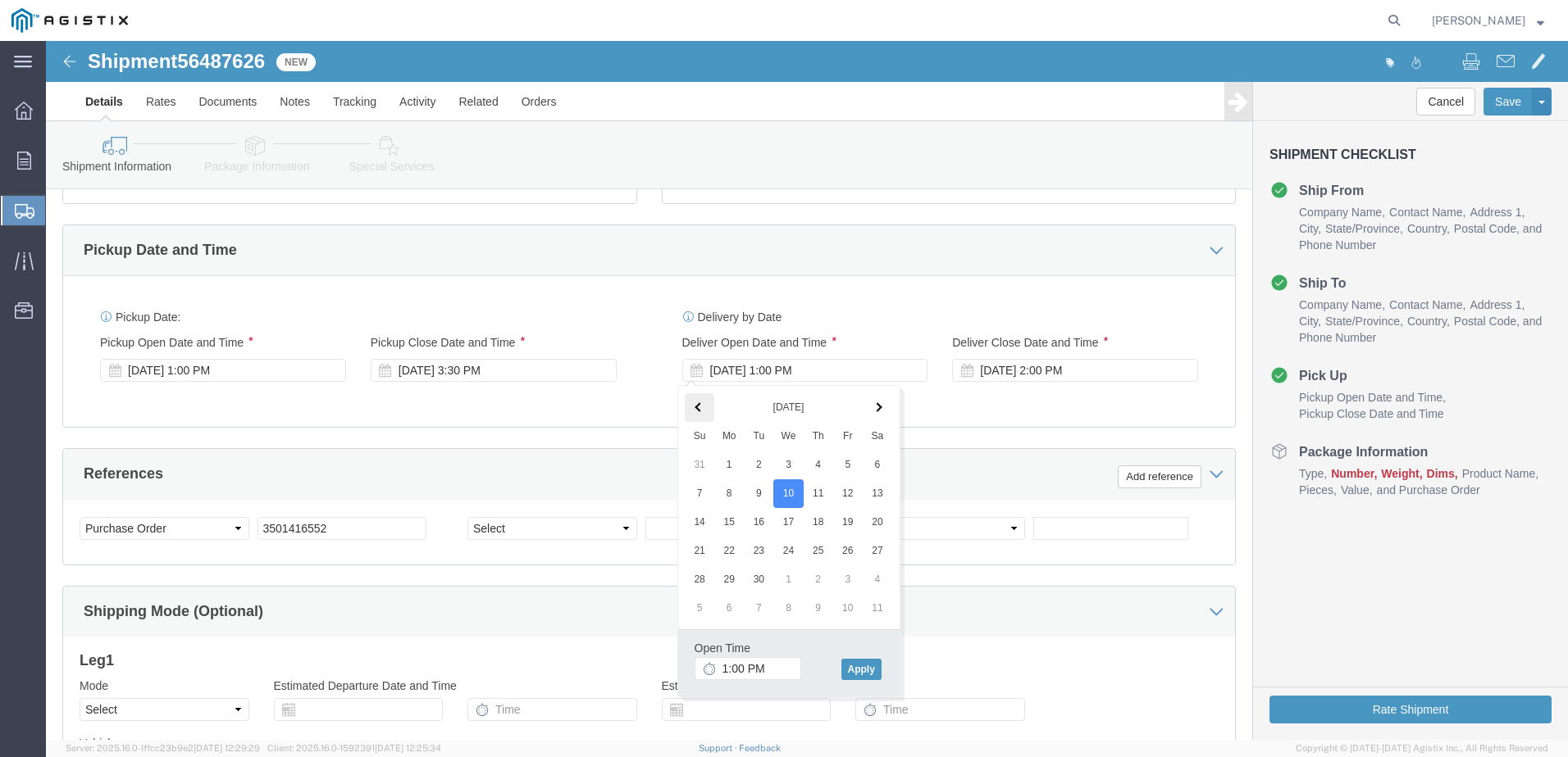
click th
type input ":"
type input "8:00 AM"
click button "Apply"
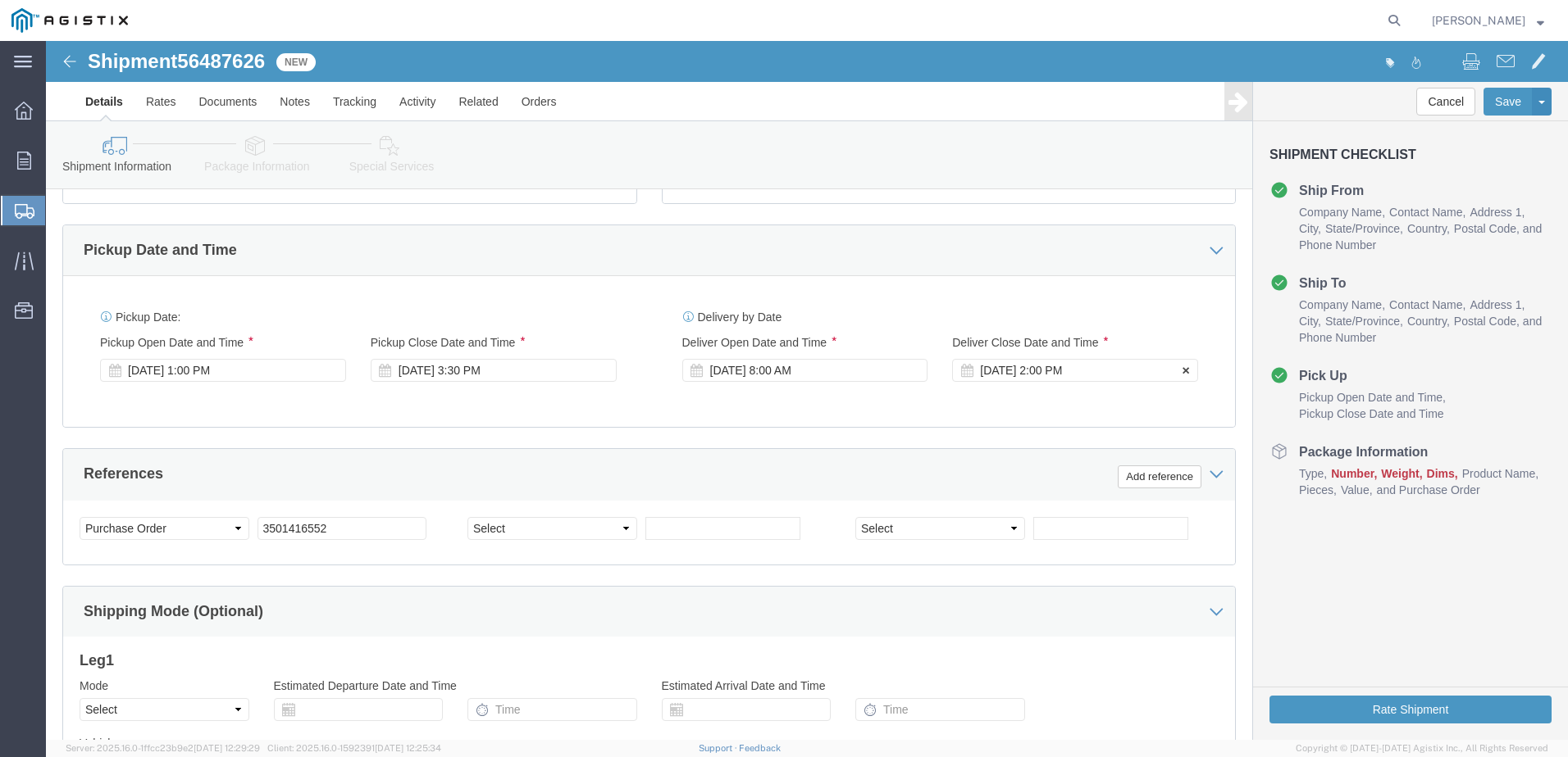
click div "[DATE] 2:00 PM"
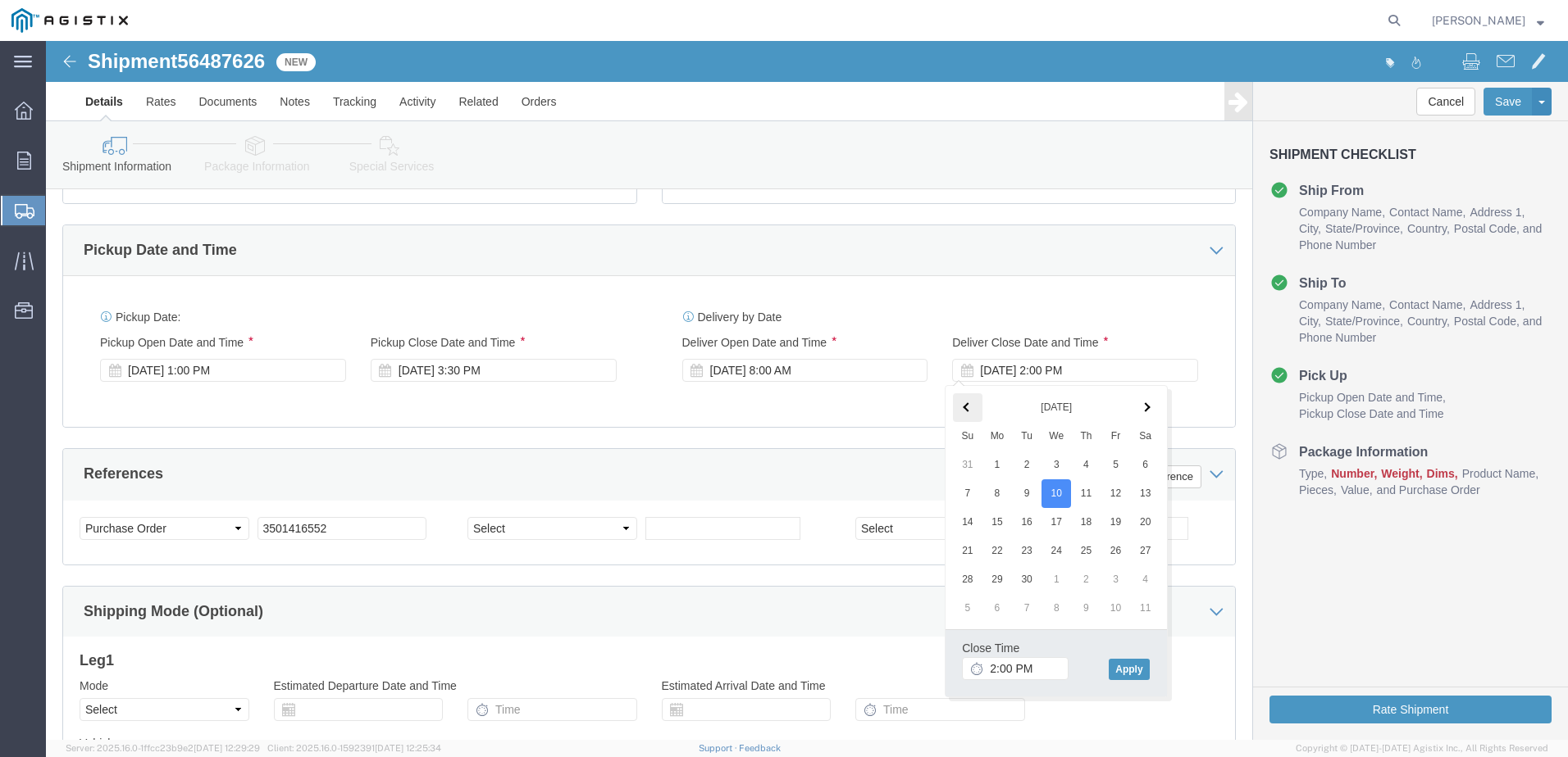
click span
click button "Apply"
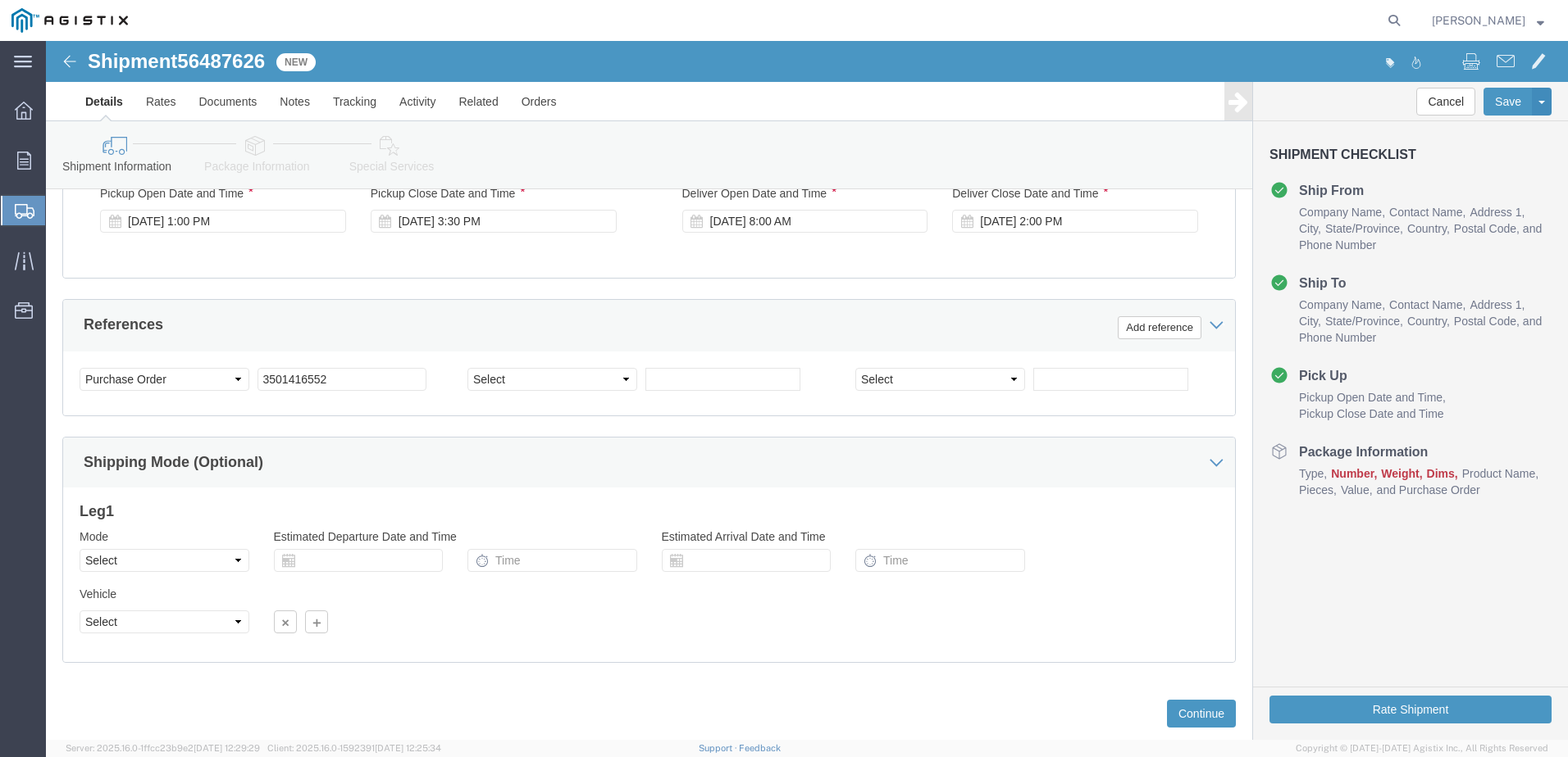
scroll to position [820, 0]
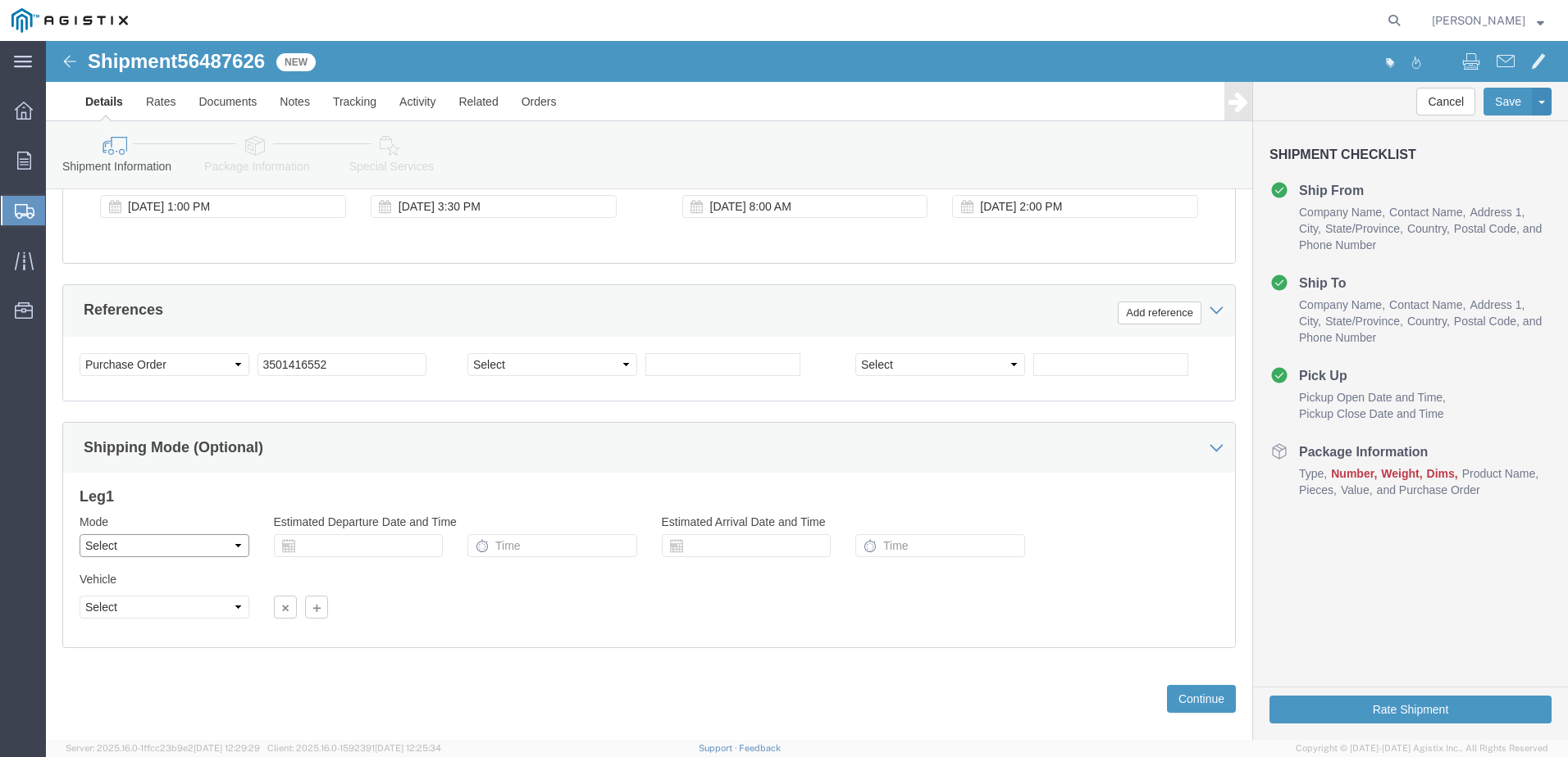
click select "Select Air Less than Truckload Multi-Leg Ocean Freight Rail Small Parcel Truckl…"
select select "LTL"
click select "Select Air Less than Truckload Multi-Leg Ocean Freight Rail Small Parcel Truckl…"
click button "Continue"
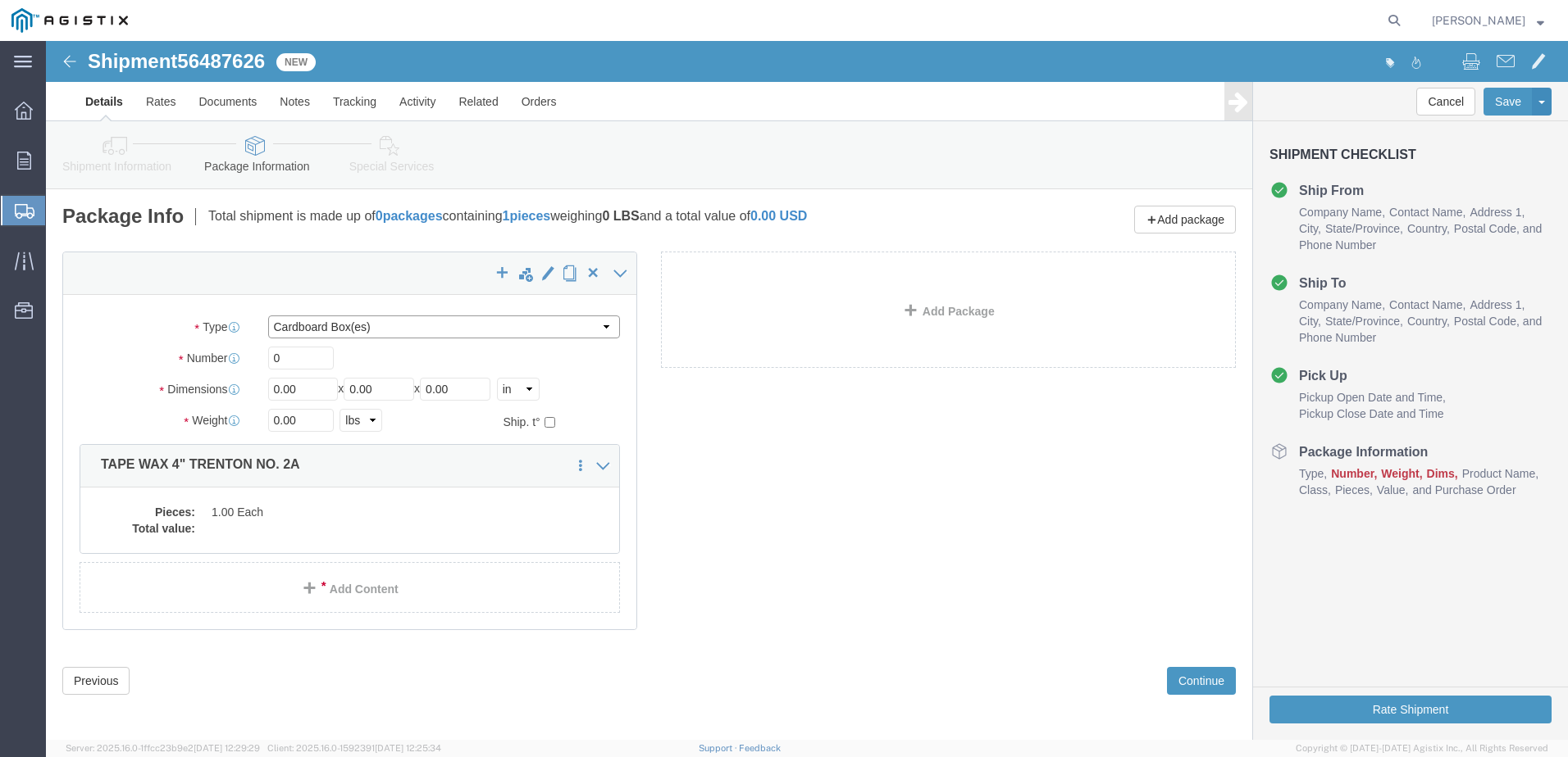
click select "Select Bulk Bundle(s) Cardboard Box(es) Carton(s) Crate(s) Drum(s) (Fiberboard)…"
select select "PSNS"
click select "Select Bulk Bundle(s) Cardboard Box(es) Carton(s) Crate(s) Drum(s) (Fiberboard)…"
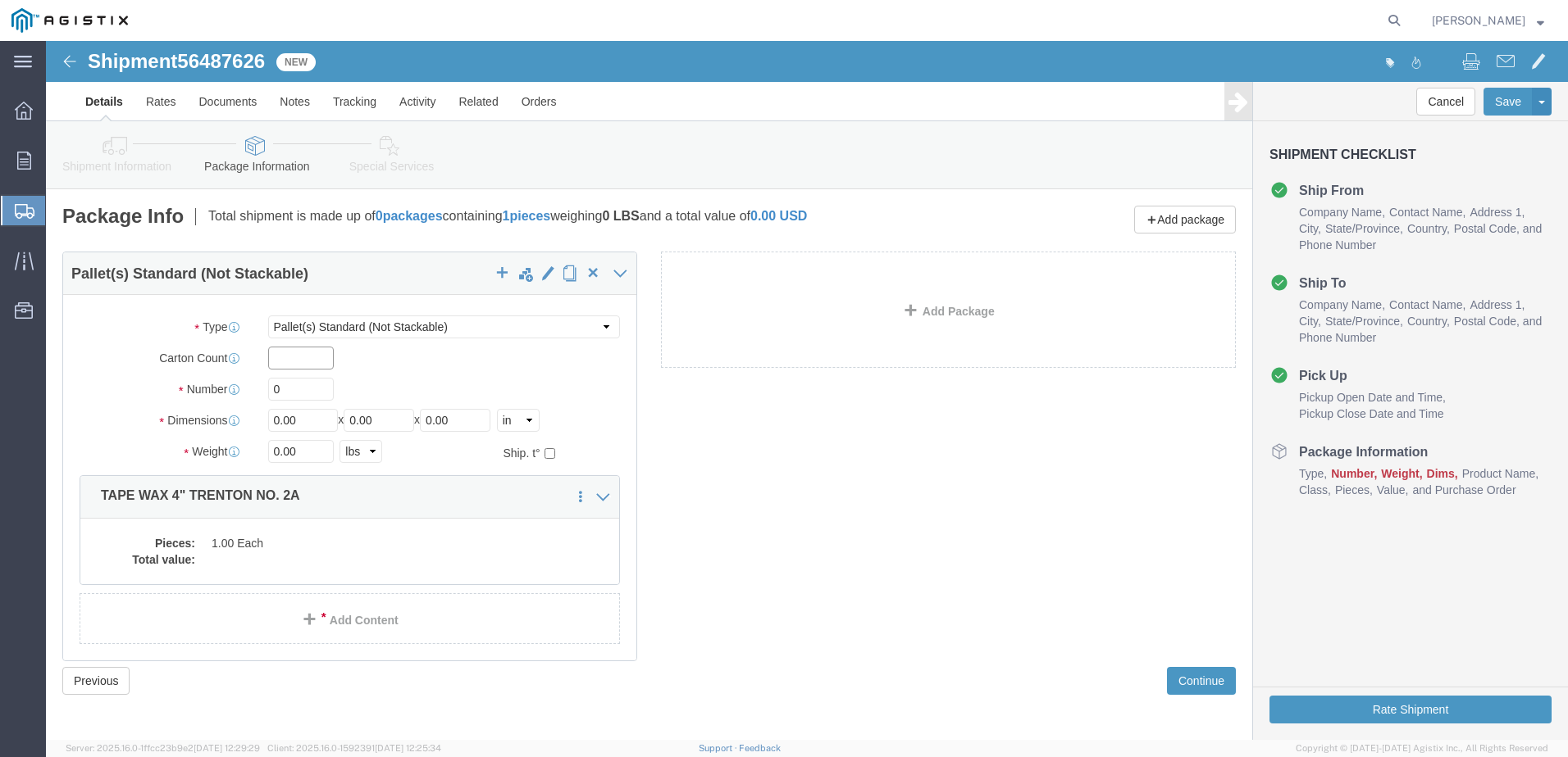
click input "text"
type input "22"
drag, startPoint x: 256, startPoint y: 313, endPoint x: 222, endPoint y: 313, distance: 34.0
click input "22"
click input "0"
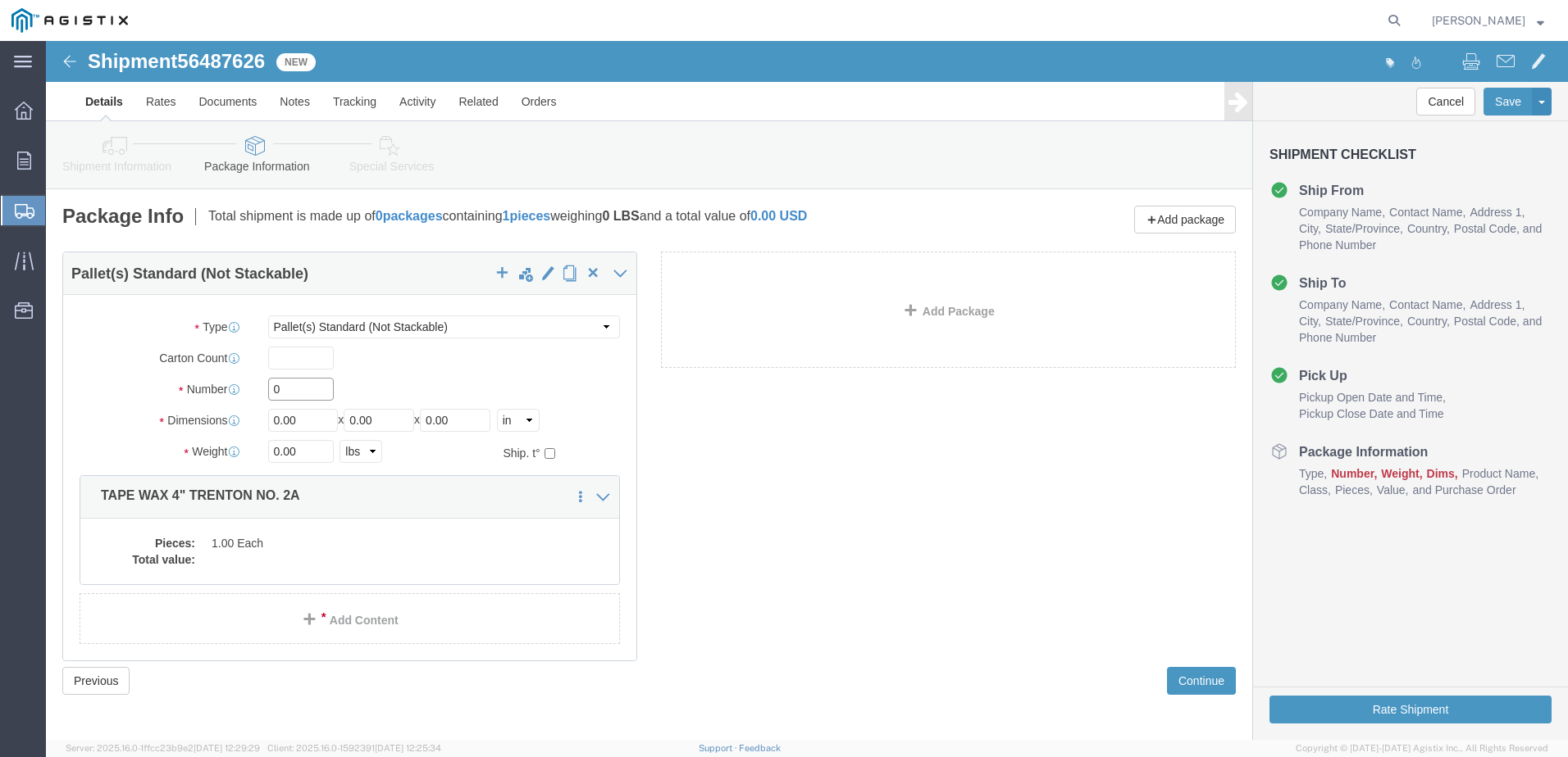
drag, startPoint x: 237, startPoint y: 352, endPoint x: 218, endPoint y: 349, distance: 19.2
click div "0"
type input "22"
drag, startPoint x: 261, startPoint y: 373, endPoint x: 199, endPoint y: 375, distance: 62.0
click div "Dimensions Length 0.00 x Width 0.00 x Height 0.00 Select cm ft in"
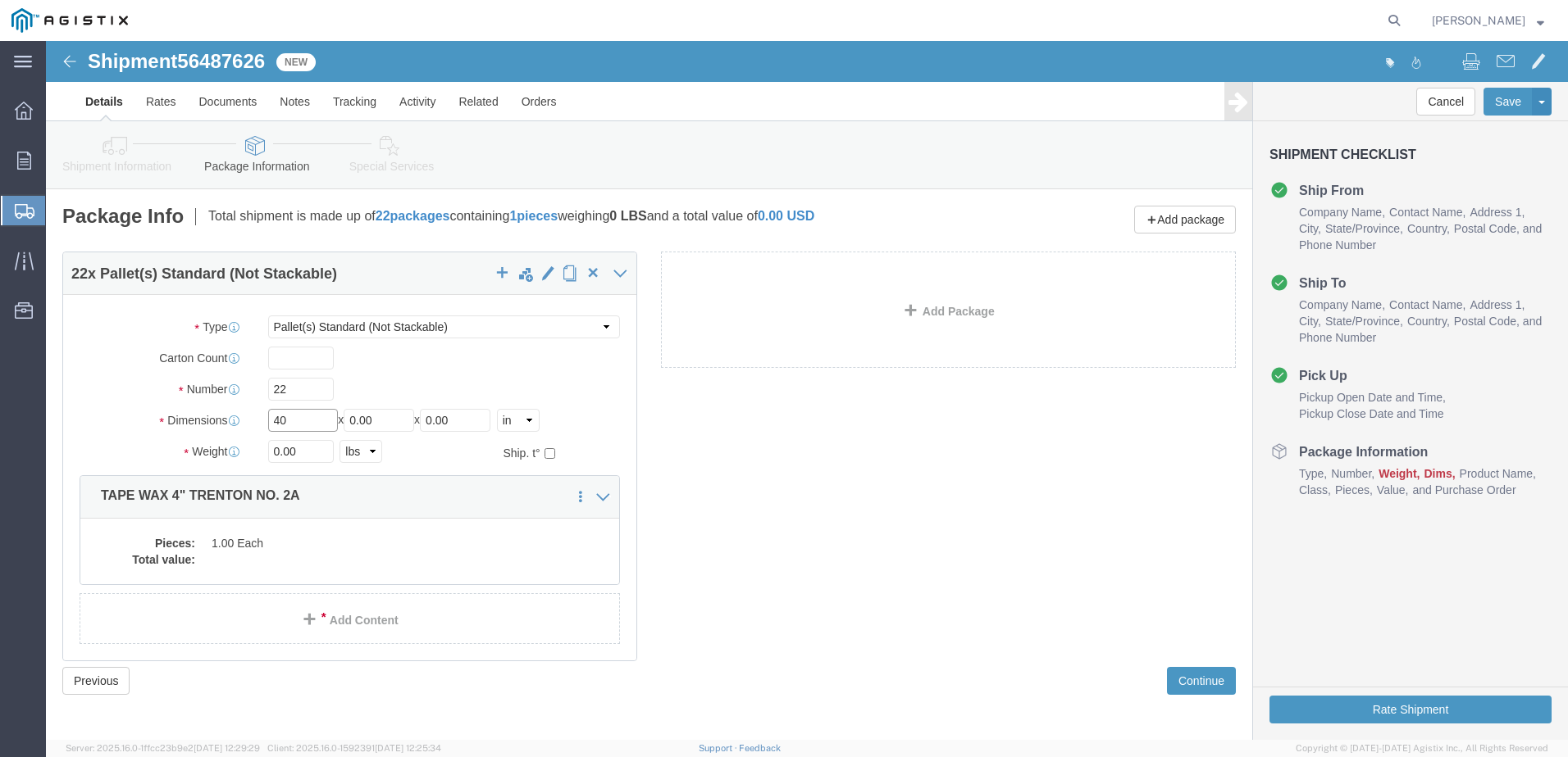
type input "40"
type input "50"
type input "35"
drag, startPoint x: 264, startPoint y: 414, endPoint x: 223, endPoint y: 413, distance: 41.0
click input "0.00"
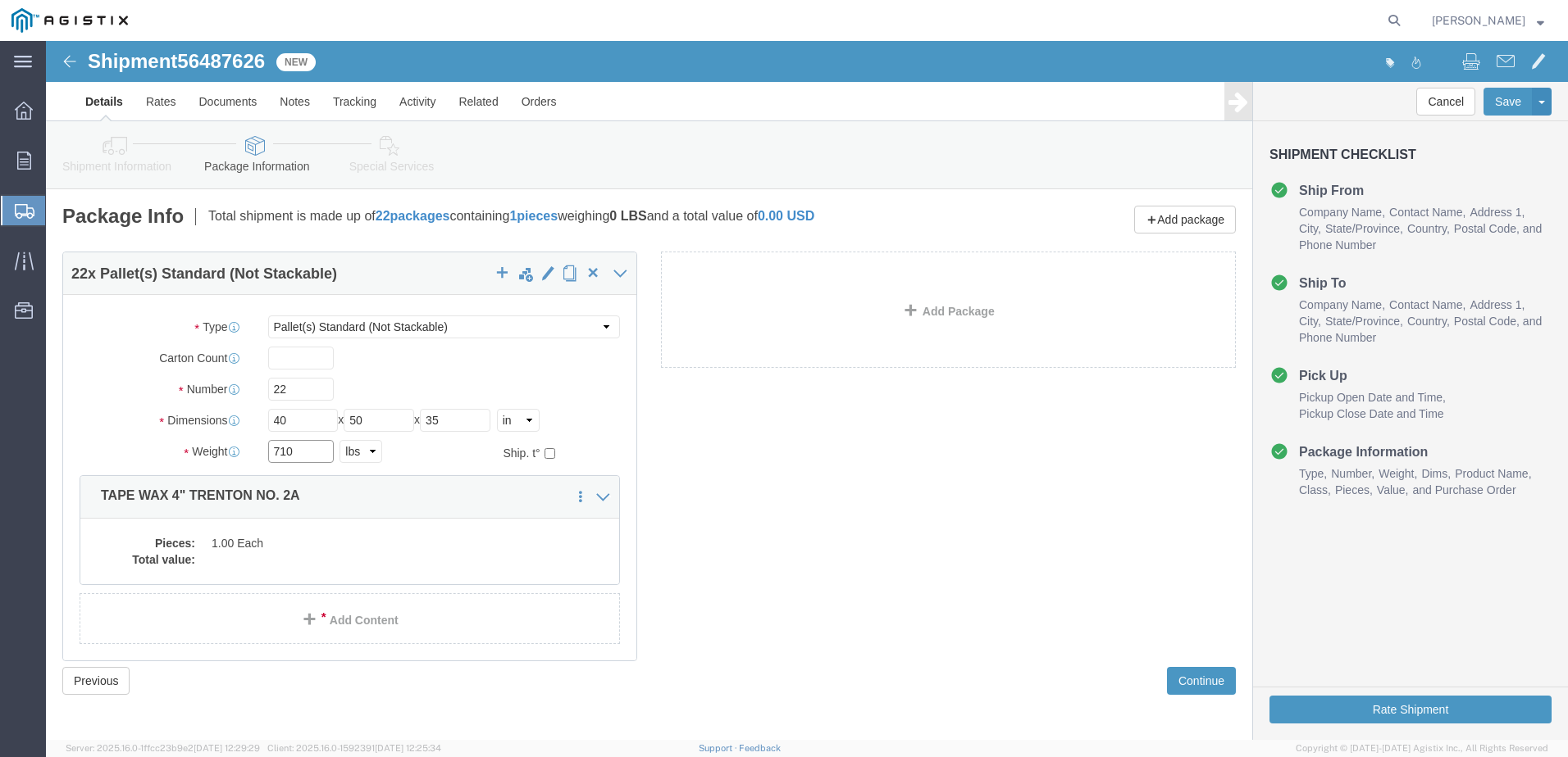
type input "710"
drag, startPoint x: 245, startPoint y: 352, endPoint x: 221, endPoint y: 352, distance: 24.0
click input "22"
type input "1"
click dd "1.00 Each"
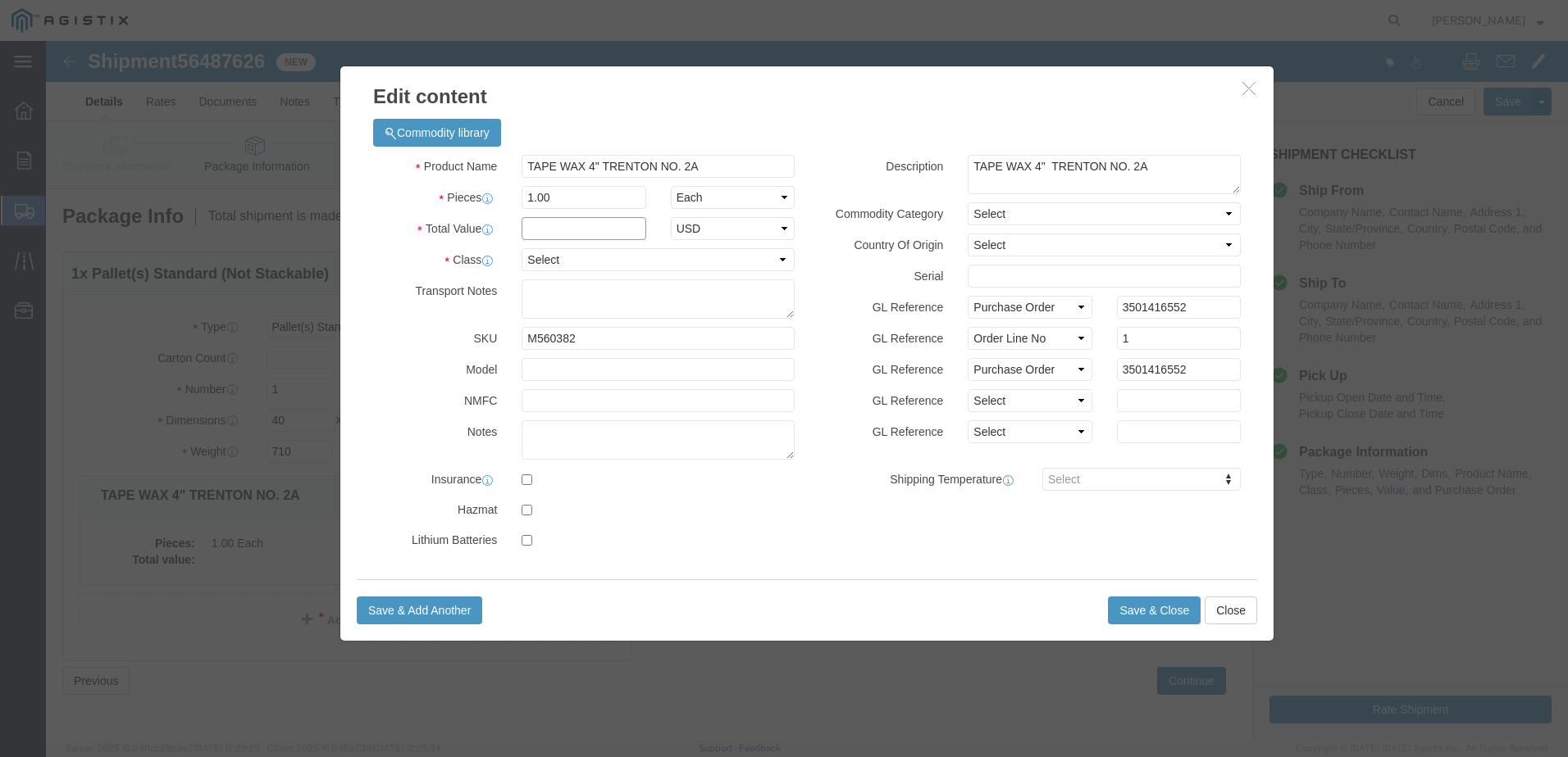
click input "text"
type input "9443.50"
click select "Select 50 55 60 65 70 85 92.5 100 125 175 250 300 400"
select select "65"
click select "Select 50 55 60 65 70 85 92.5 100 125 175 250 300 400"
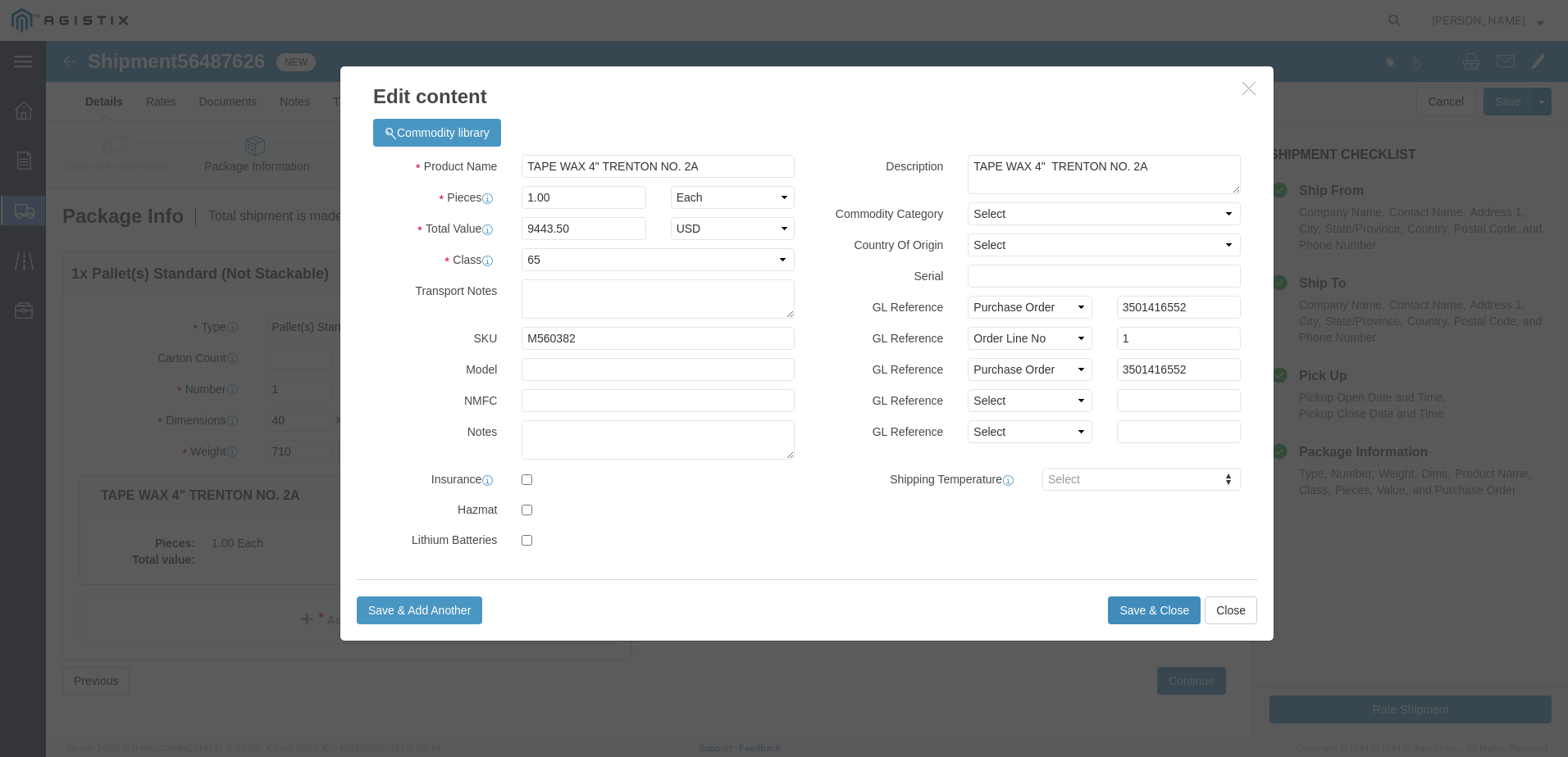
click button "Save & Close"
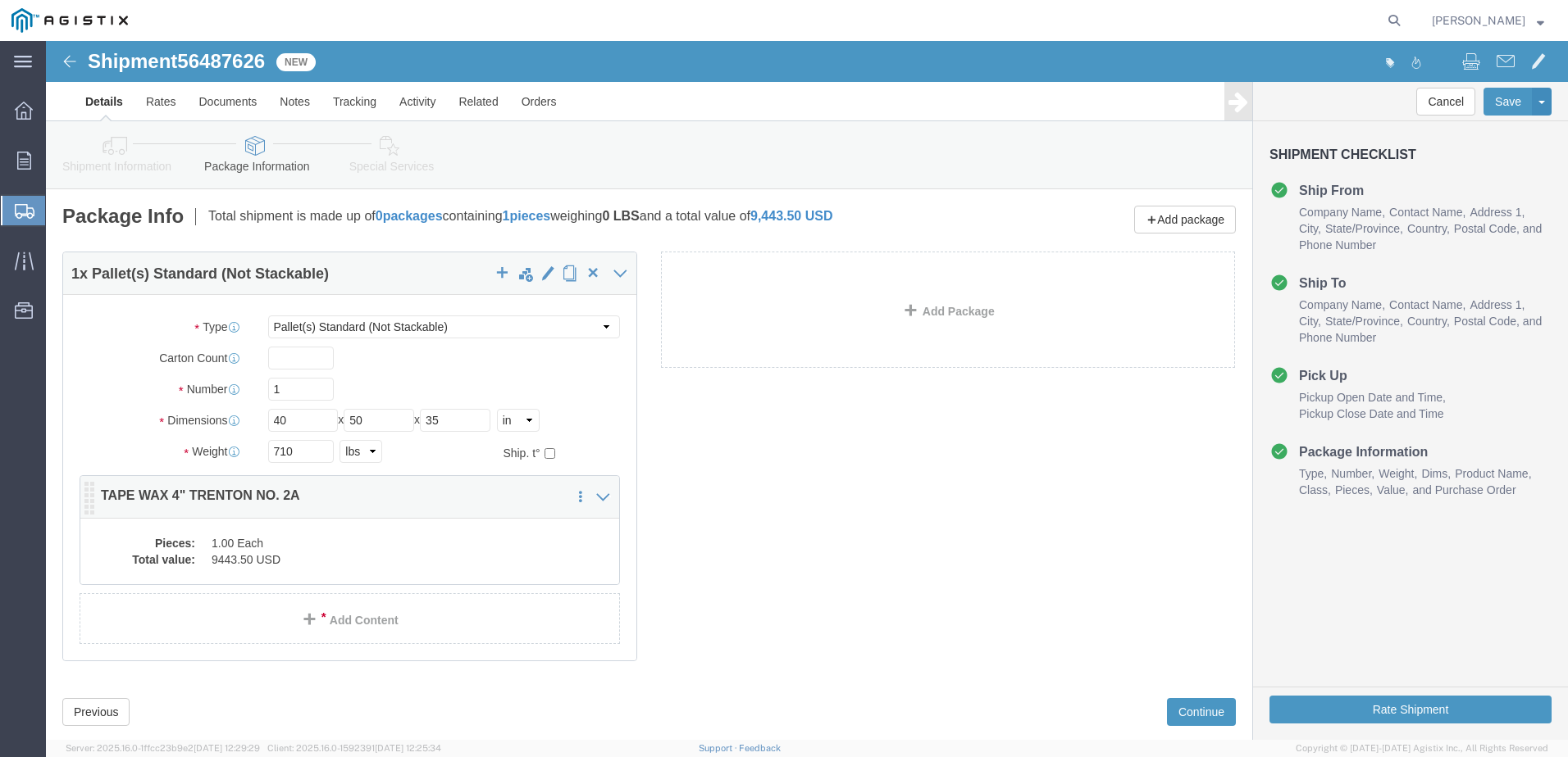
click dd "9443.50 USD"
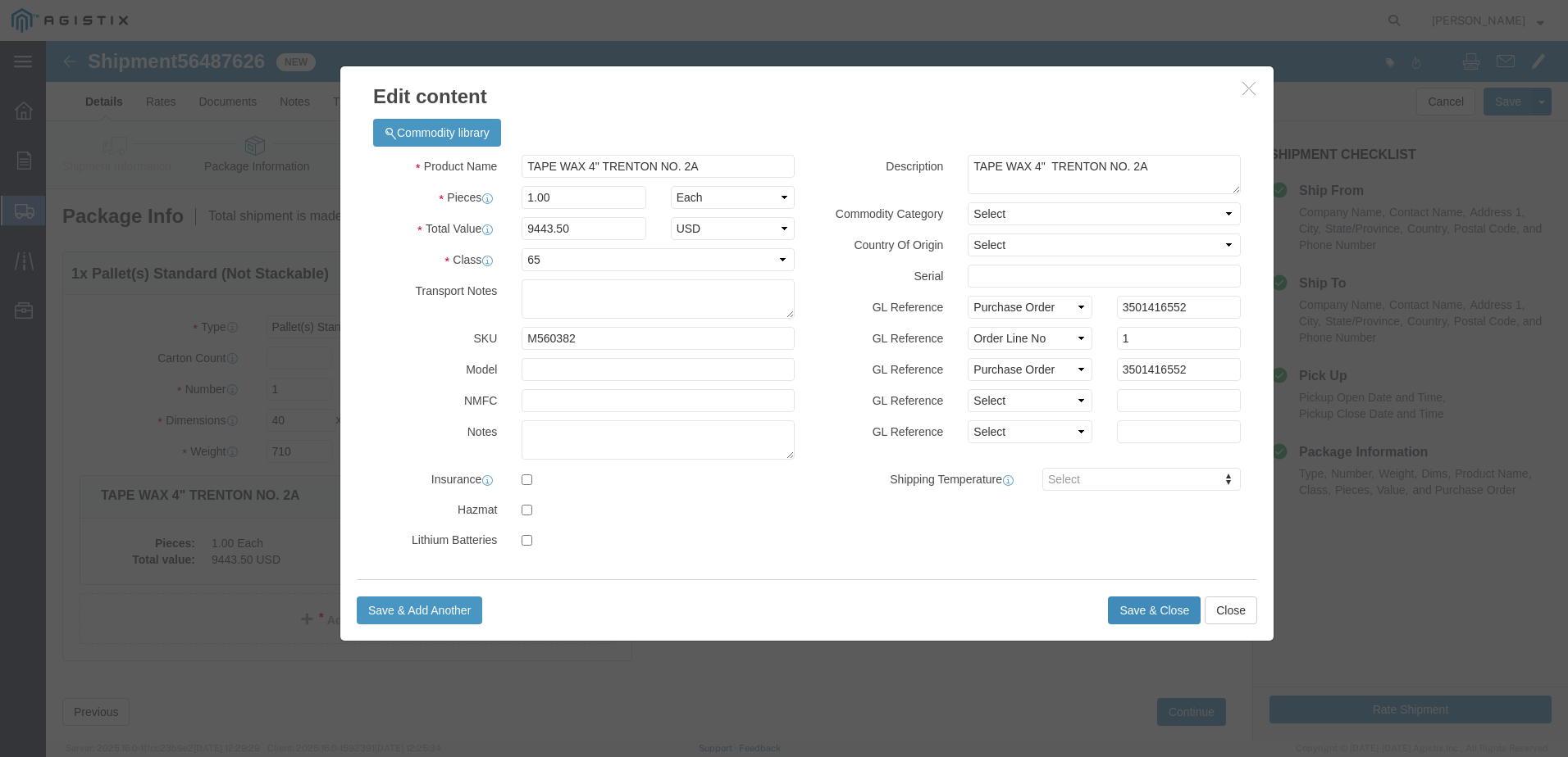
click button "Save & Close"
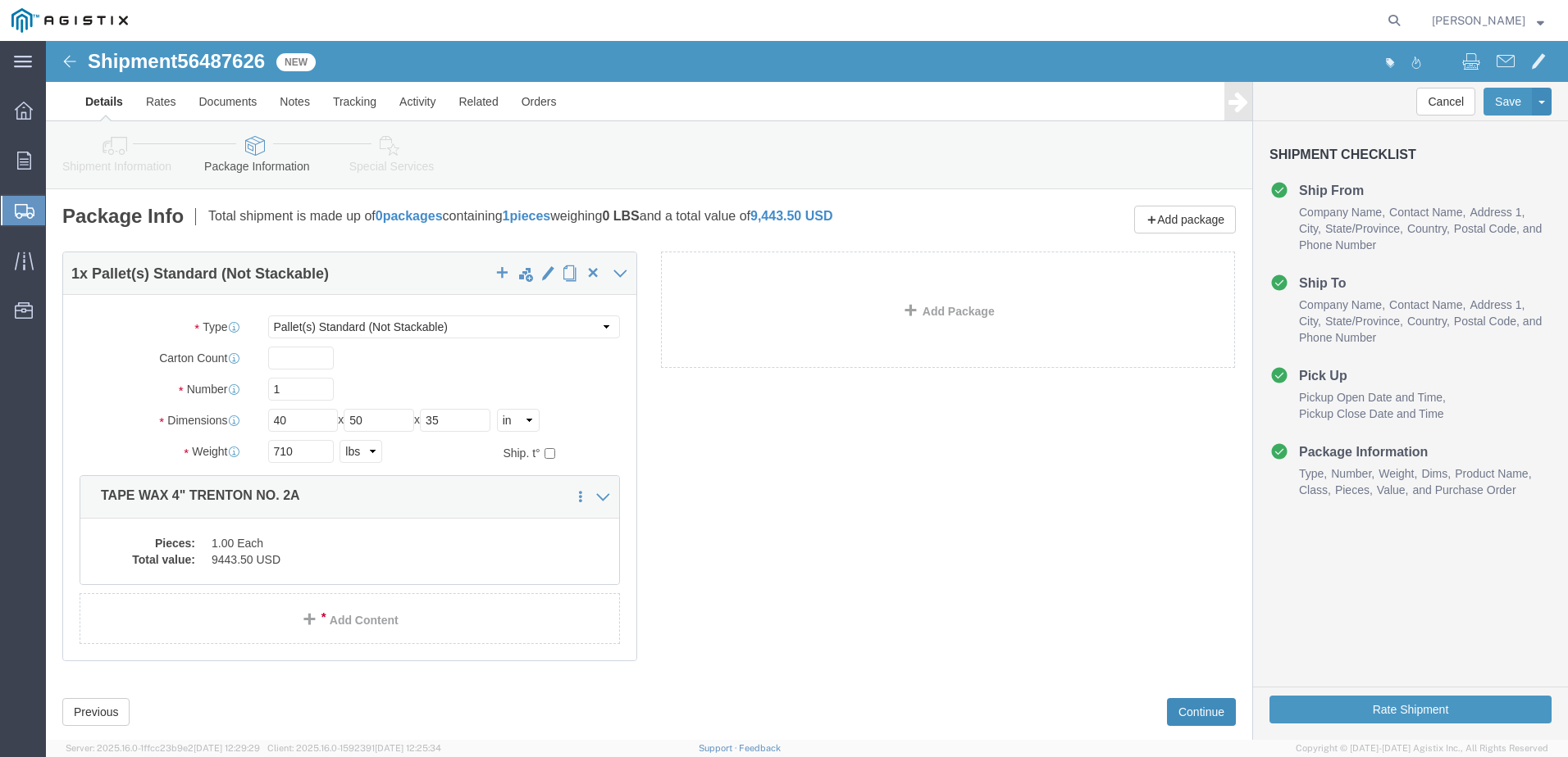
click button "Continue"
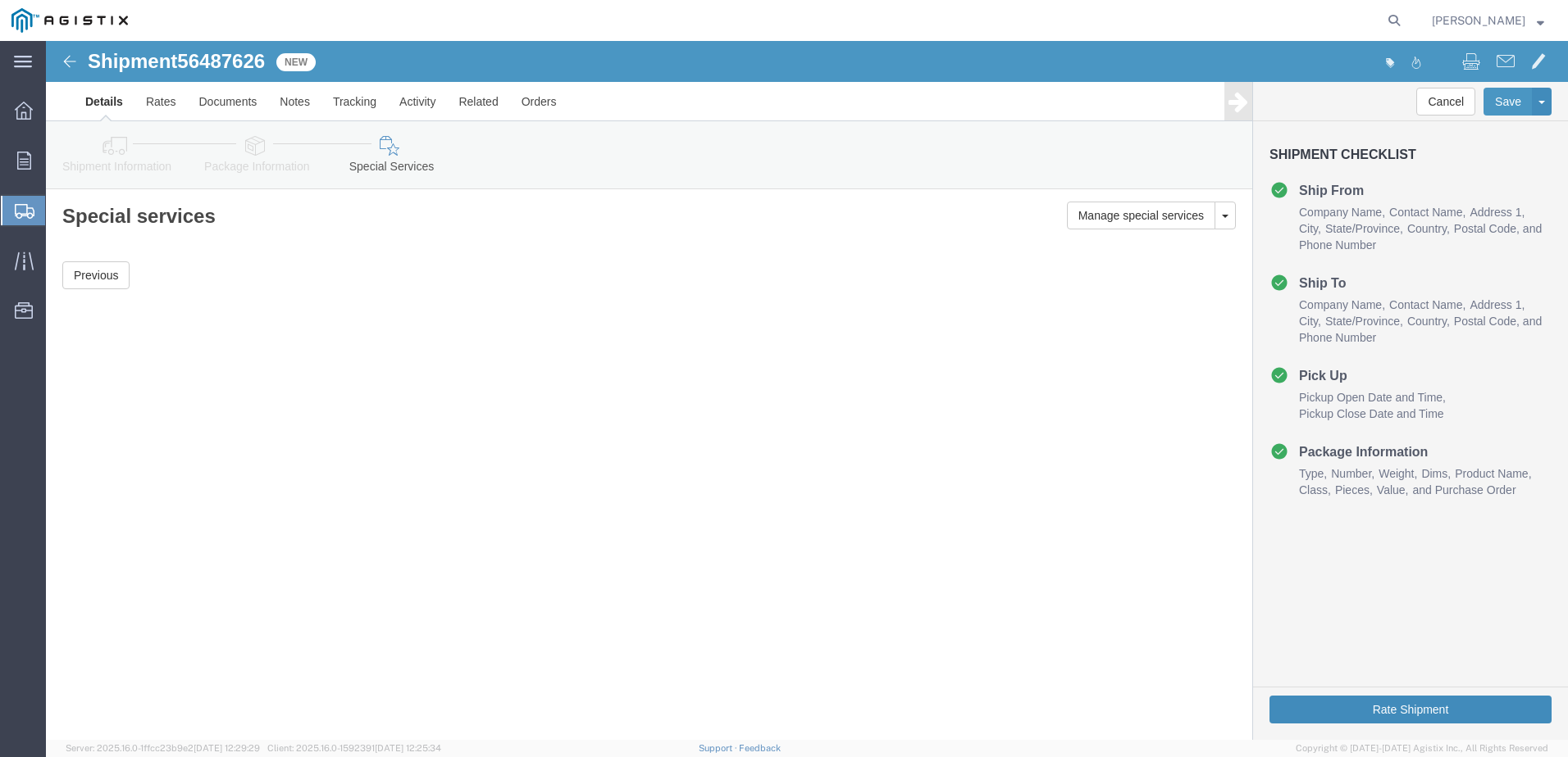
click button "Rate Shipment"
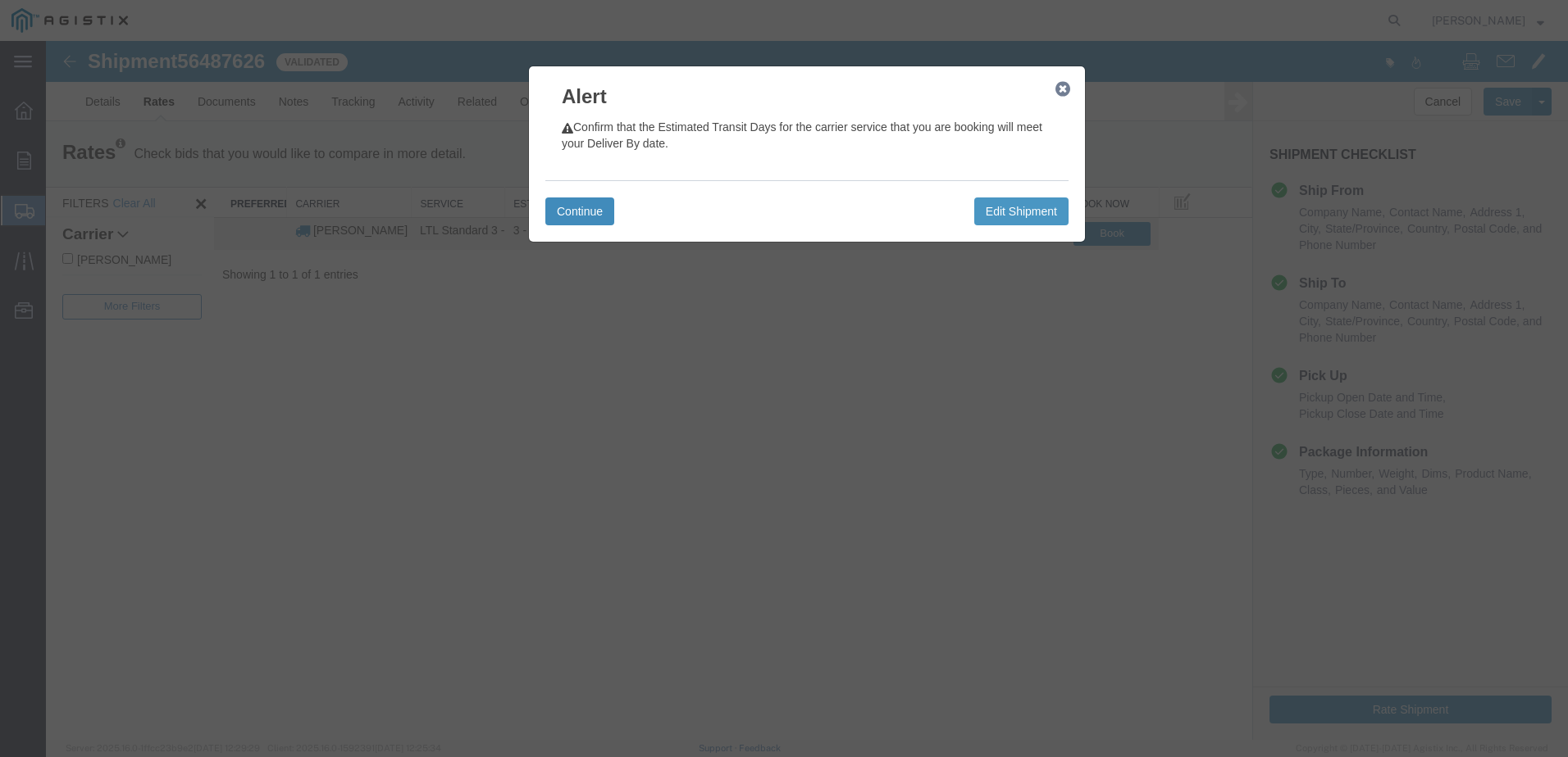
click at [599, 222] on button "Continue" at bounding box center [579, 212] width 69 height 28
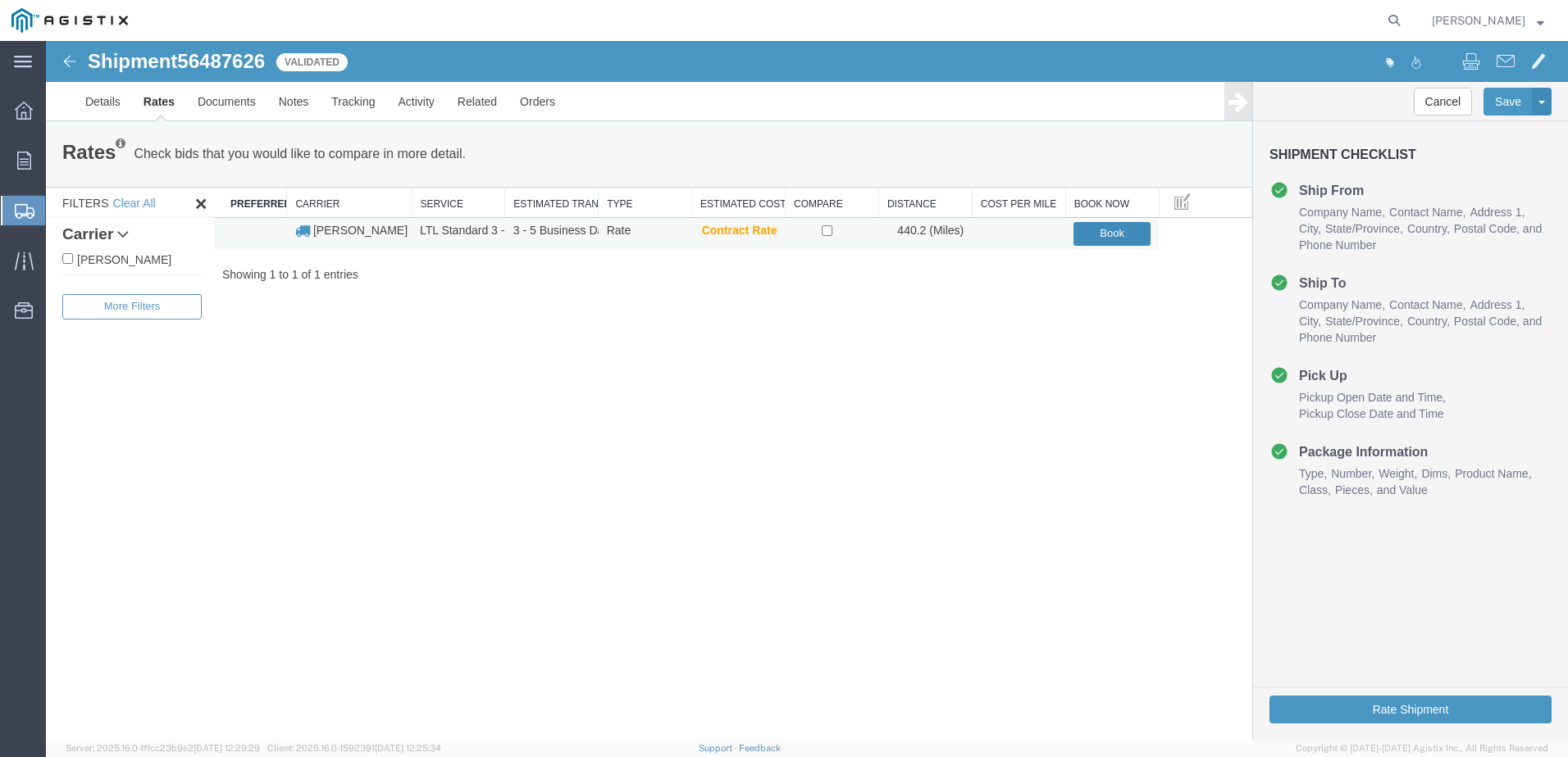
click at [1116, 238] on button "Book" at bounding box center [1112, 234] width 77 height 24
